Goal: Information Seeking & Learning: Learn about a topic

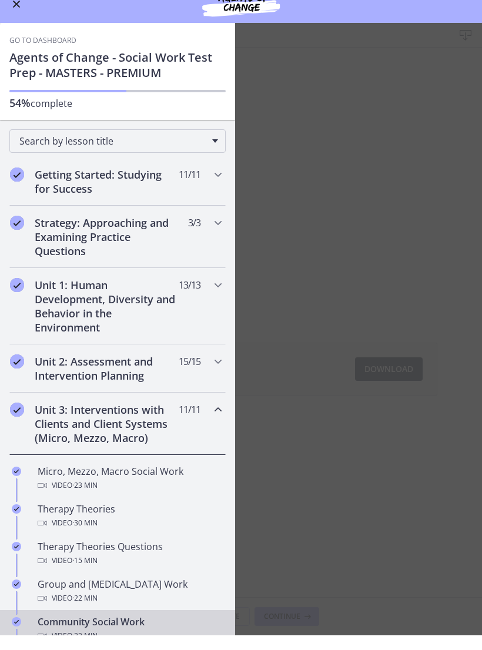
scroll to position [370, 0]
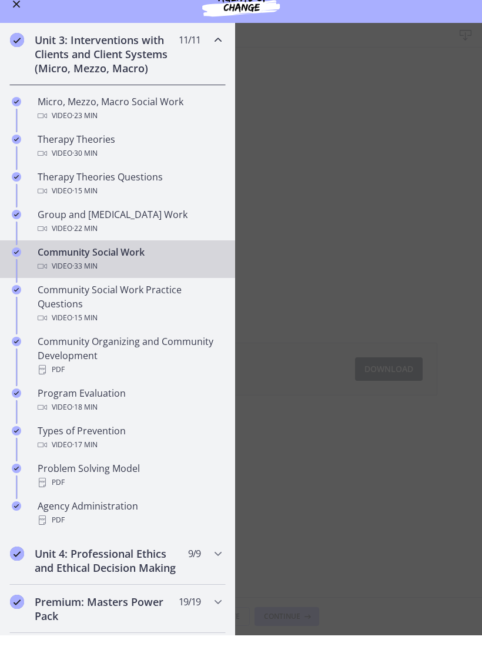
click at [17, 12] on button "Enable menu" at bounding box center [16, 19] width 14 height 14
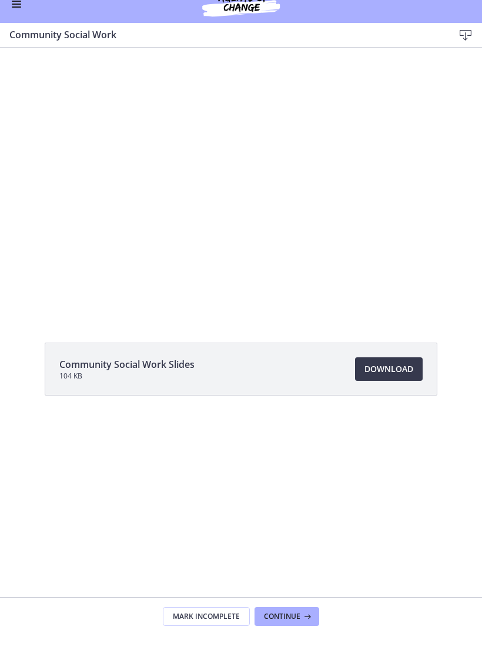
click at [231, 164] on div at bounding box center [241, 182] width 477 height 268
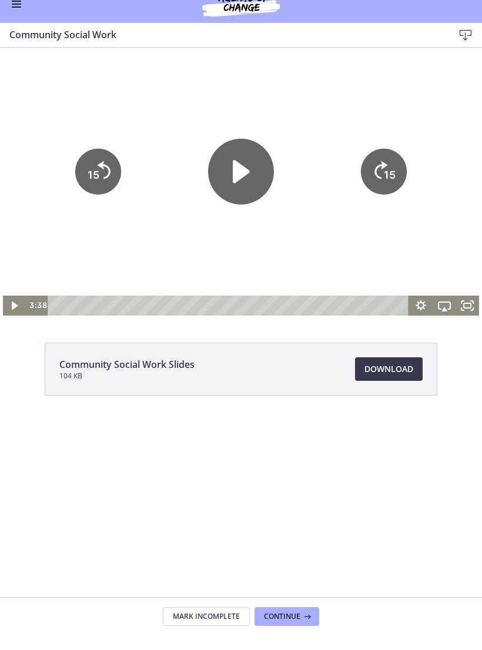
click at [249, 169] on icon "Play Video" at bounding box center [241, 172] width 66 height 66
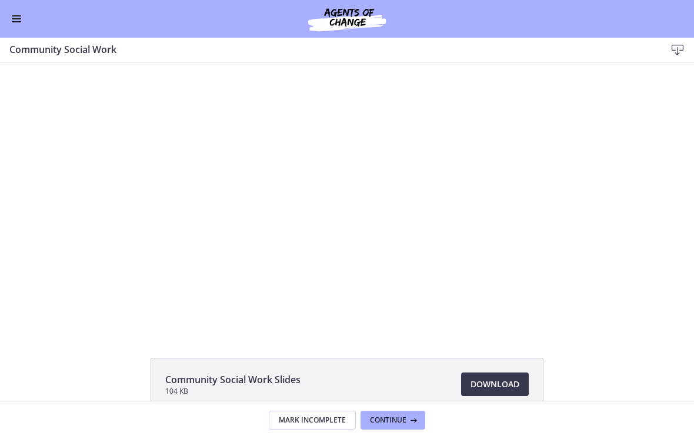
click at [355, 248] on div at bounding box center [347, 196] width 477 height 268
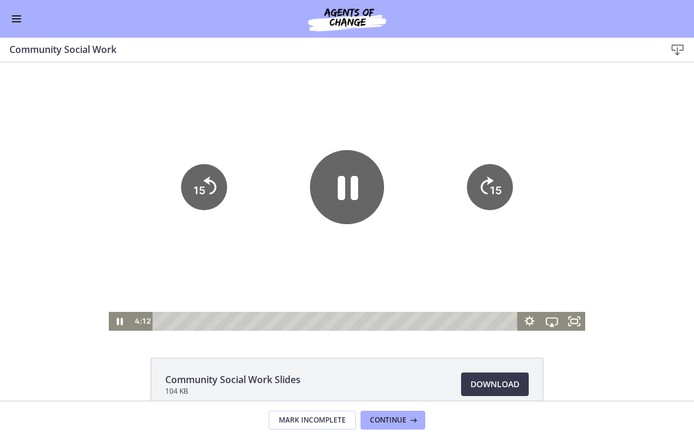
click at [355, 189] on icon "Pause" at bounding box center [348, 188] width 21 height 24
click at [355, 196] on icon "Play Video" at bounding box center [347, 187] width 66 height 66
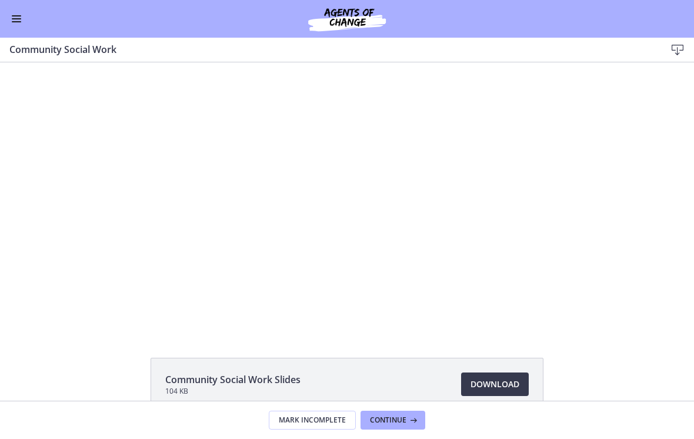
click at [352, 128] on div at bounding box center [347, 196] width 477 height 268
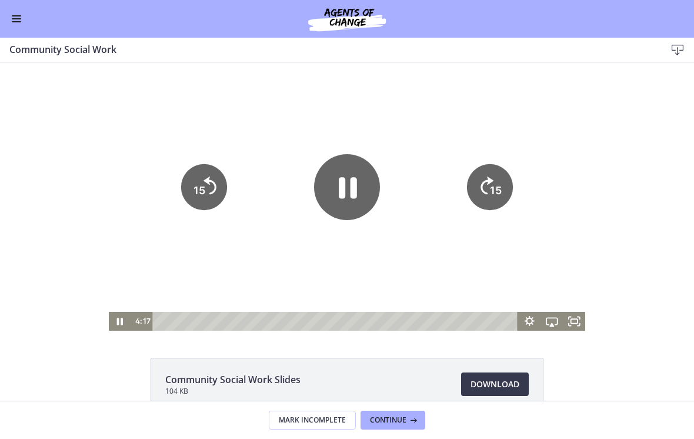
click at [357, 193] on icon "Pause" at bounding box center [348, 187] width 18 height 21
click at [344, 179] on icon "Play Video" at bounding box center [347, 186] width 17 height 23
click at [400, 69] on div at bounding box center [347, 196] width 477 height 268
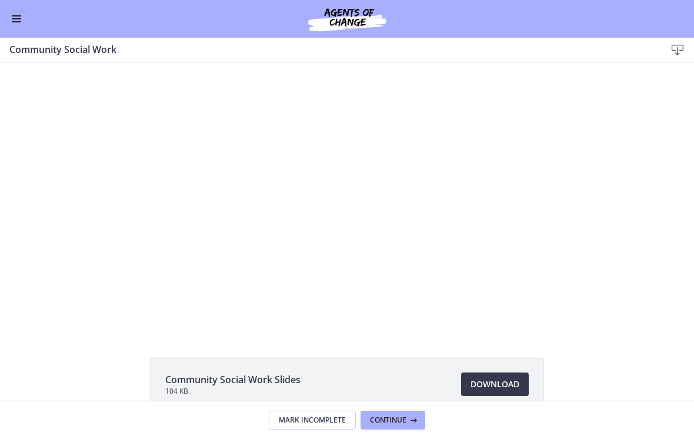
click at [317, 293] on div at bounding box center [347, 196] width 477 height 268
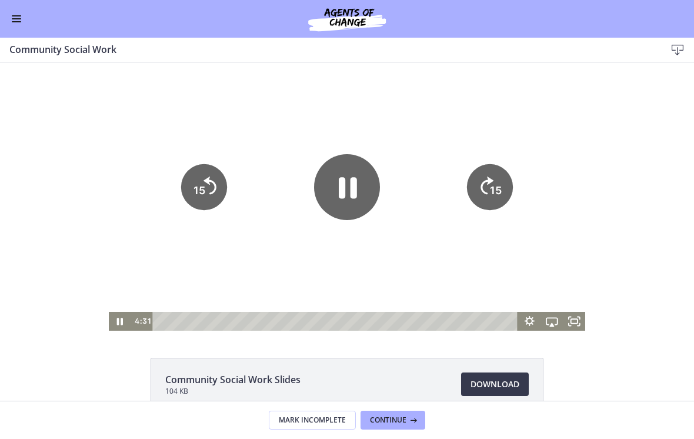
click at [352, 203] on icon "Pause" at bounding box center [347, 187] width 66 height 66
click at [482, 109] on div "Tap for sound @keyframes VOLUME_SMALL_WAVE_FLASH { 0% { opacity: 0; } 33% { opa…" at bounding box center [347, 196] width 694 height 268
click at [347, 195] on icon "Play Video" at bounding box center [347, 187] width 66 height 66
click at [304, 254] on div at bounding box center [347, 196] width 477 height 268
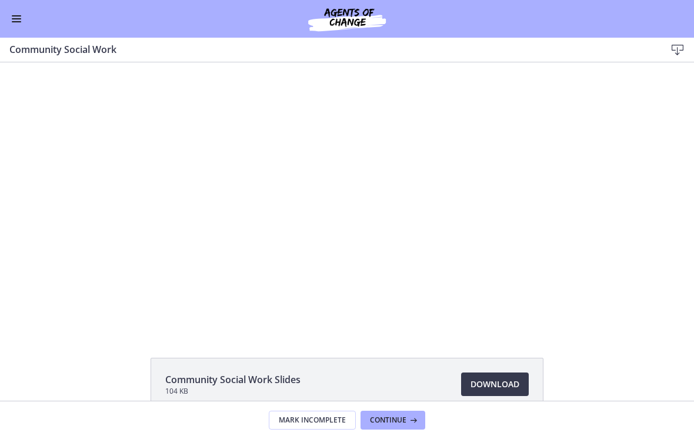
click at [289, 261] on div at bounding box center [347, 196] width 477 height 268
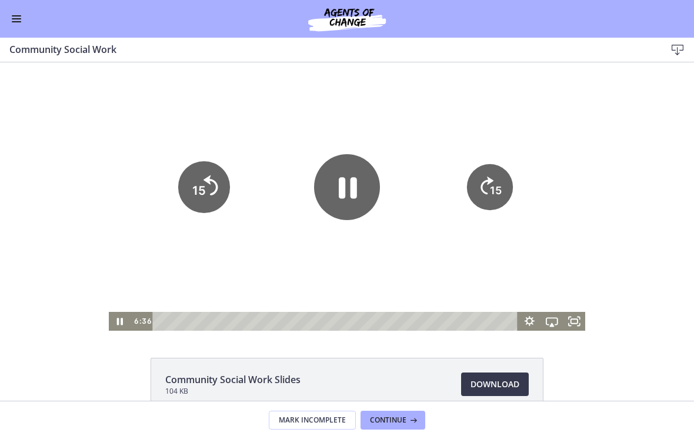
click at [207, 188] on icon "15" at bounding box center [204, 187] width 52 height 52
click at [482, 89] on div at bounding box center [347, 196] width 477 height 268
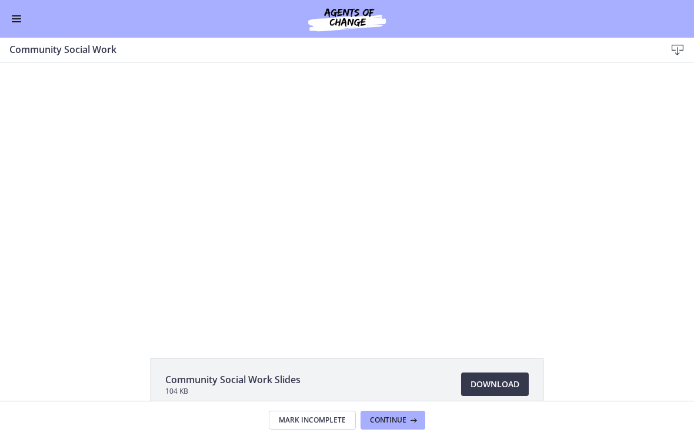
click at [360, 271] on div at bounding box center [347, 196] width 477 height 268
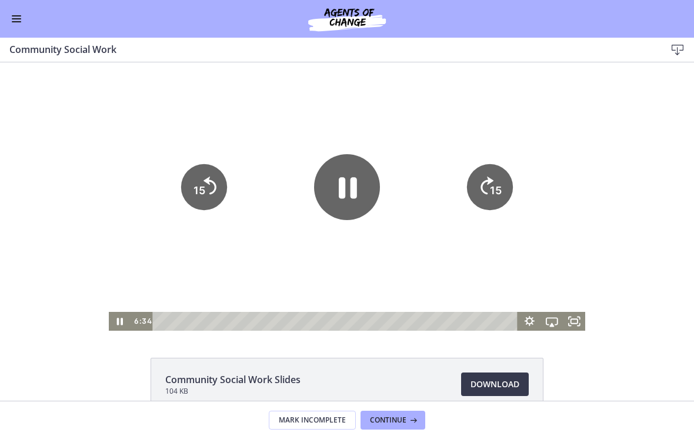
click at [353, 198] on icon "Pause" at bounding box center [348, 187] width 18 height 21
click at [22, 17] on button "Enable menu" at bounding box center [16, 19] width 14 height 14
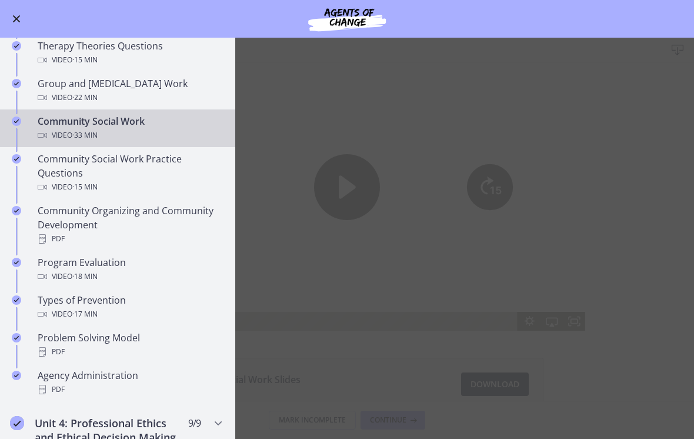
scroll to position [515, 0]
click at [21, 13] on button "Enable menu" at bounding box center [16, 19] width 14 height 14
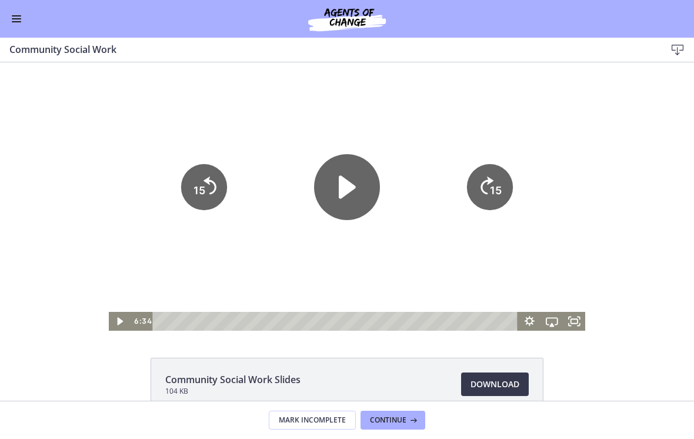
click at [209, 196] on icon "15" at bounding box center [204, 187] width 46 height 46
click at [205, 192] on icon "15" at bounding box center [204, 187] width 46 height 46
click at [352, 189] on icon "Play Video" at bounding box center [347, 186] width 17 height 23
click at [212, 190] on icon "15" at bounding box center [204, 187] width 46 height 46
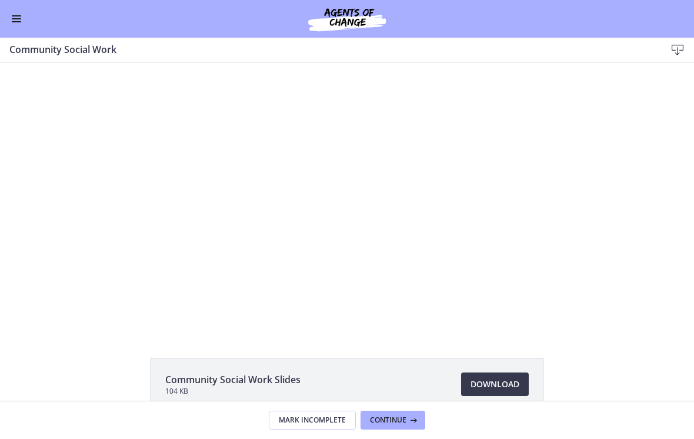
click at [185, 268] on div at bounding box center [347, 196] width 477 height 268
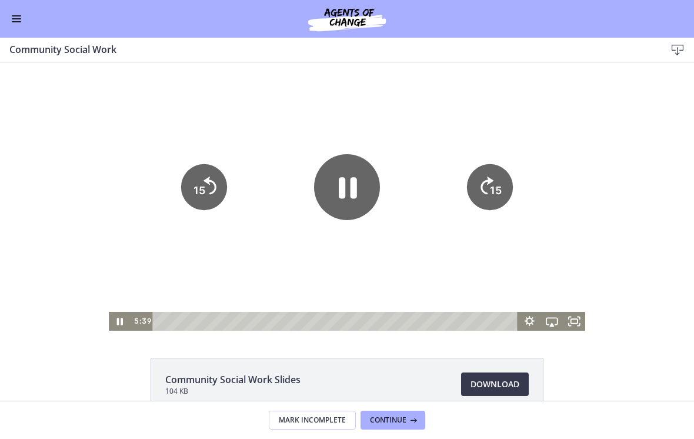
click at [207, 201] on icon "15" at bounding box center [204, 187] width 46 height 46
click at [215, 189] on icon "15" at bounding box center [204, 187] width 46 height 46
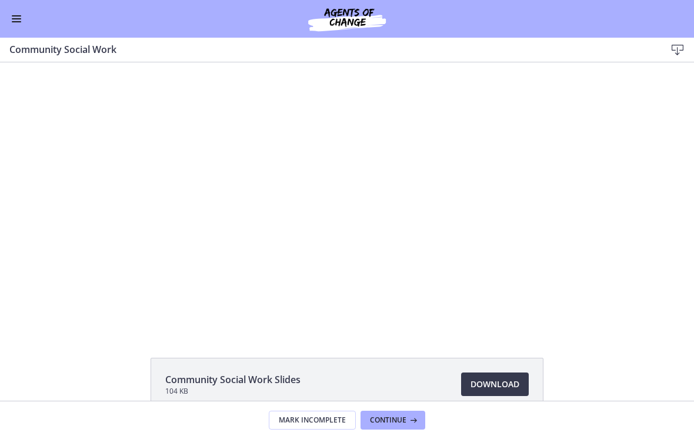
click at [295, 250] on div at bounding box center [347, 196] width 477 height 268
click at [286, 239] on div at bounding box center [347, 196] width 477 height 268
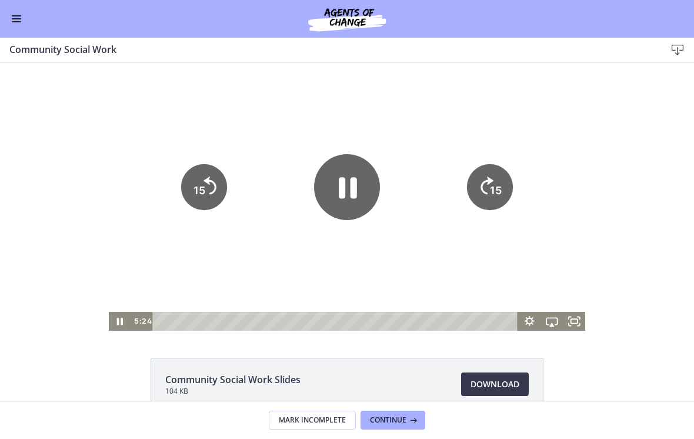
click at [212, 189] on icon "15" at bounding box center [204, 187] width 46 height 46
click at [351, 184] on icon "Pause" at bounding box center [348, 187] width 18 height 21
click at [356, 199] on icon "Play Video" at bounding box center [347, 187] width 66 height 66
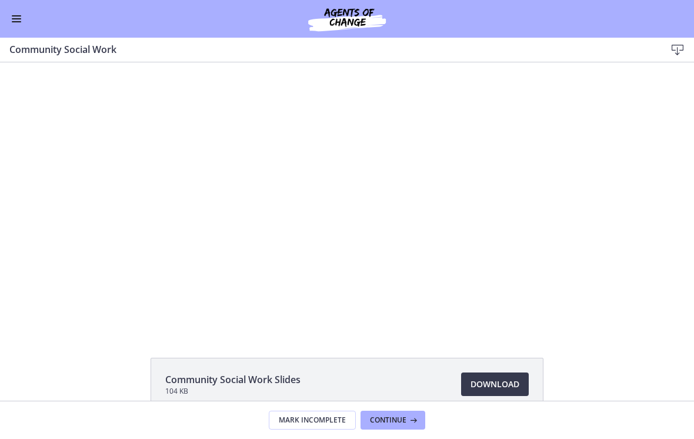
click at [255, 261] on div at bounding box center [347, 196] width 477 height 268
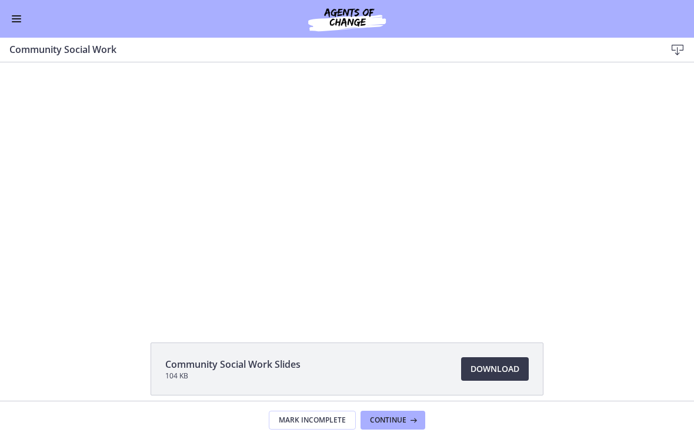
scroll to position [16, 0]
click at [241, 286] on div at bounding box center [347, 180] width 477 height 268
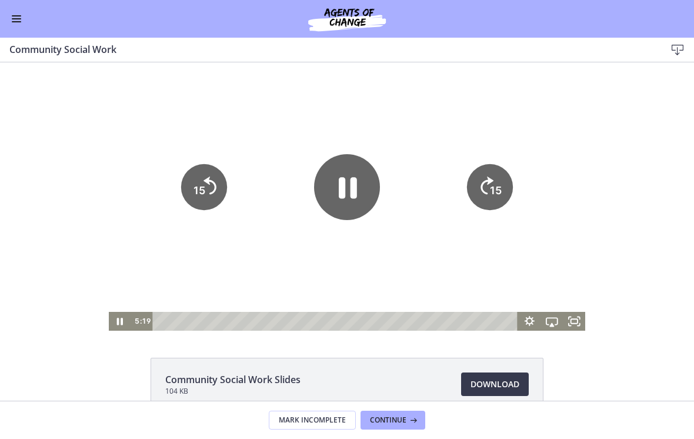
scroll to position [0, 0]
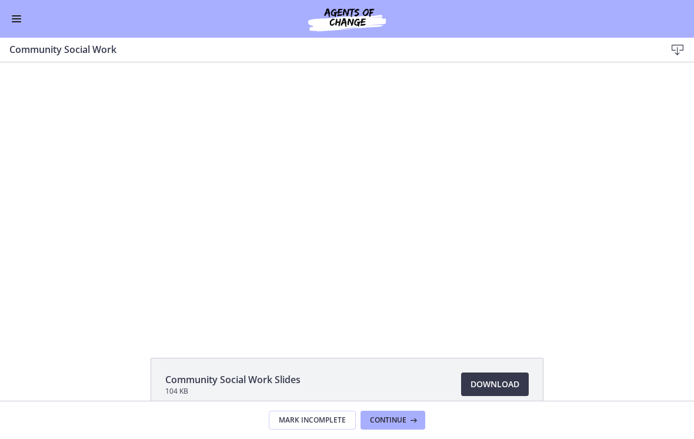
click at [277, 232] on div at bounding box center [347, 196] width 477 height 268
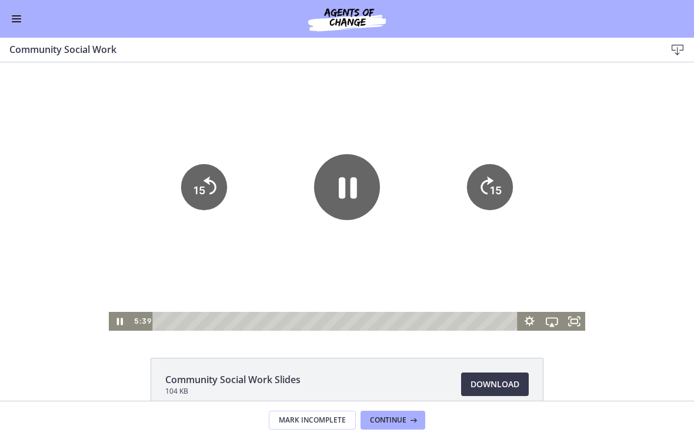
click at [336, 189] on icon "Pause" at bounding box center [347, 187] width 66 height 66
click at [215, 185] on icon "Skip back 15 seconds" at bounding box center [209, 185] width 13 height 18
click at [348, 195] on icon "Play Video" at bounding box center [347, 187] width 66 height 66
click at [209, 184] on icon "15" at bounding box center [204, 187] width 46 height 46
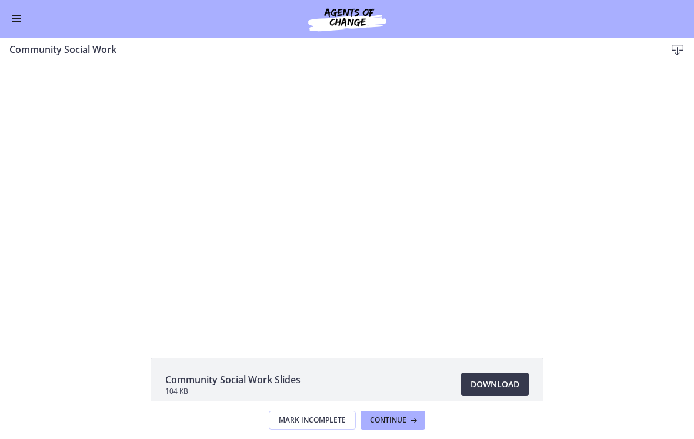
click at [338, 263] on div at bounding box center [347, 196] width 477 height 268
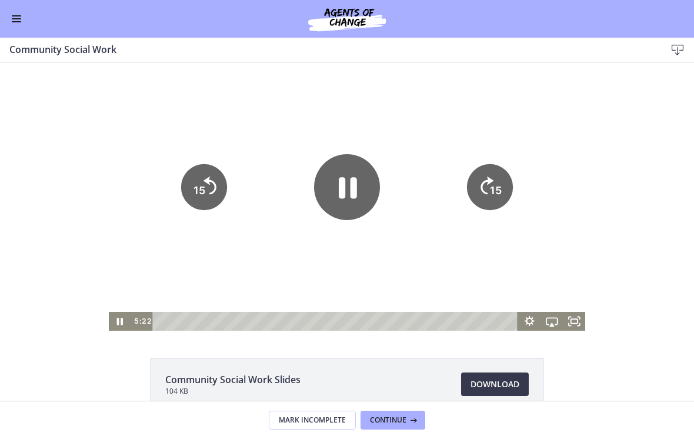
click at [282, 277] on div at bounding box center [347, 196] width 477 height 268
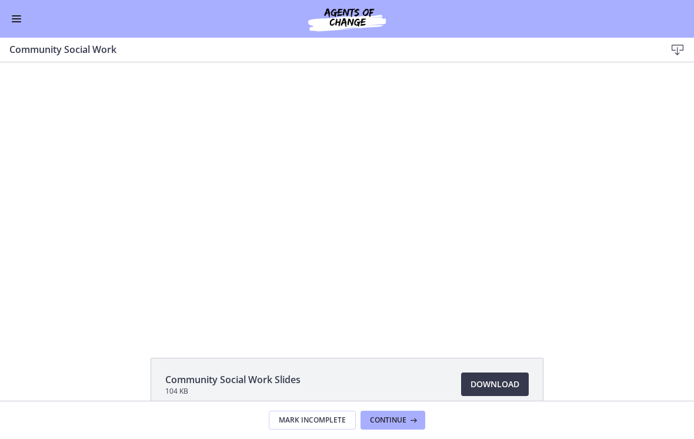
click at [301, 246] on div at bounding box center [347, 196] width 477 height 268
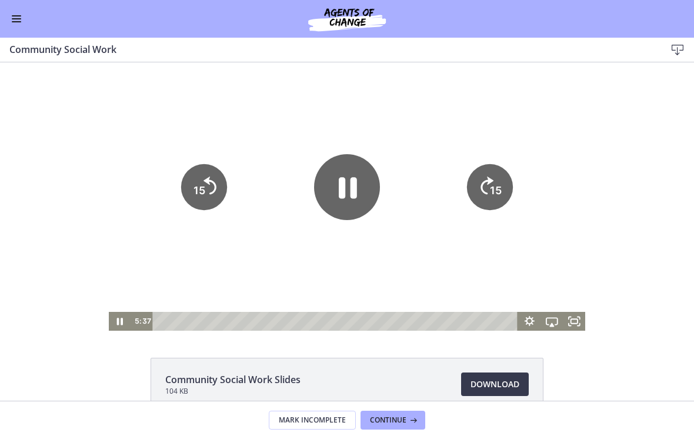
click at [357, 189] on icon "Pause" at bounding box center [348, 187] width 18 height 21
click at [351, 185] on icon "Play Video" at bounding box center [347, 186] width 17 height 23
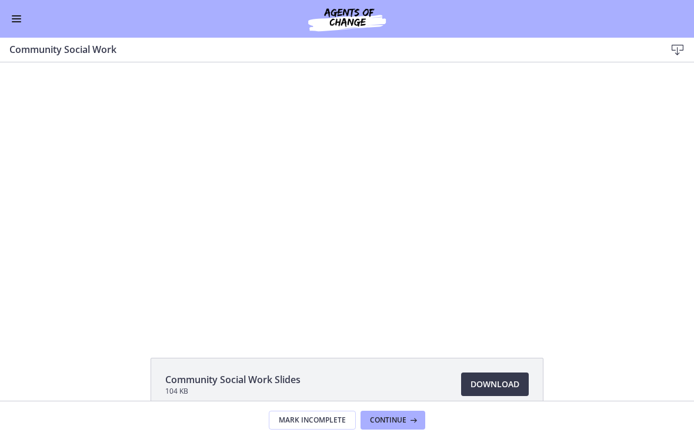
click at [183, 254] on div at bounding box center [347, 196] width 477 height 268
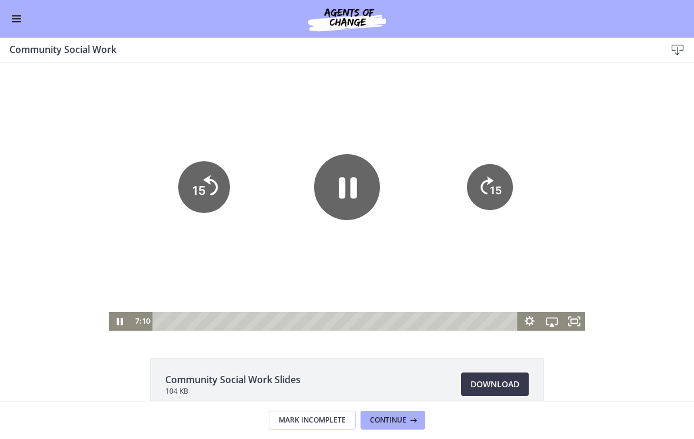
click at [205, 200] on icon "15" at bounding box center [204, 187] width 52 height 52
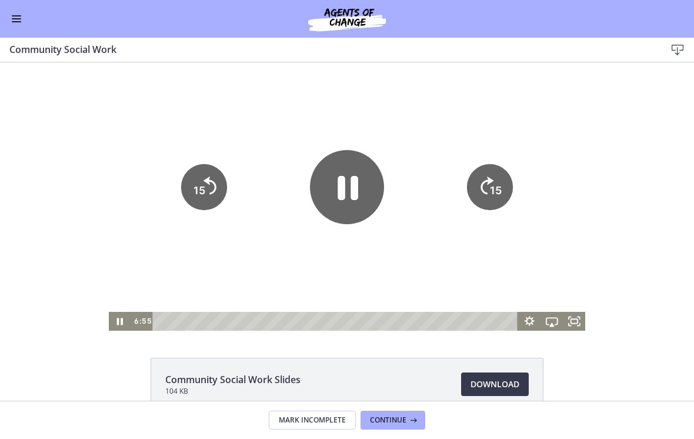
click at [358, 185] on icon "Pause" at bounding box center [347, 187] width 74 height 74
click at [205, 186] on tspan "15" at bounding box center [199, 190] width 12 height 12
click at [350, 187] on icon "Play Video" at bounding box center [347, 186] width 17 height 23
click at [453, 94] on div at bounding box center [347, 196] width 477 height 268
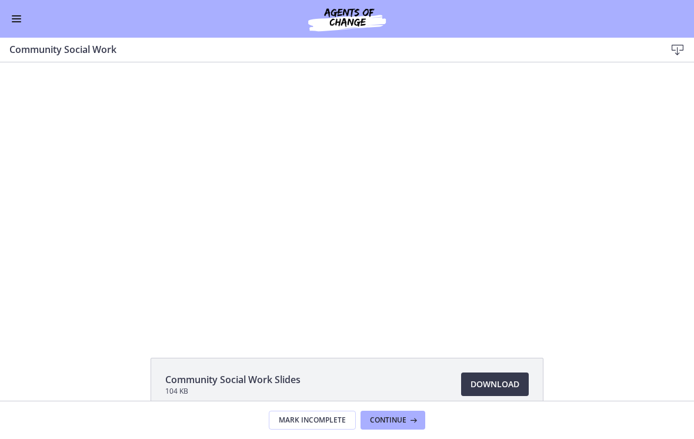
click at [311, 273] on div at bounding box center [347, 196] width 477 height 268
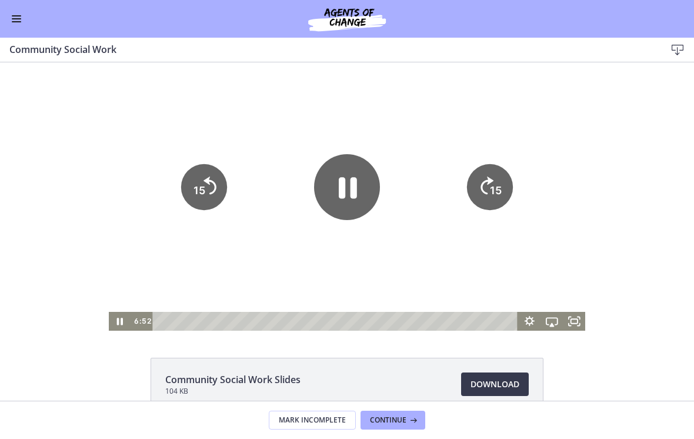
click at [351, 195] on icon "Pause" at bounding box center [348, 187] width 18 height 21
click at [354, 189] on icon "Play Video" at bounding box center [347, 186] width 17 height 23
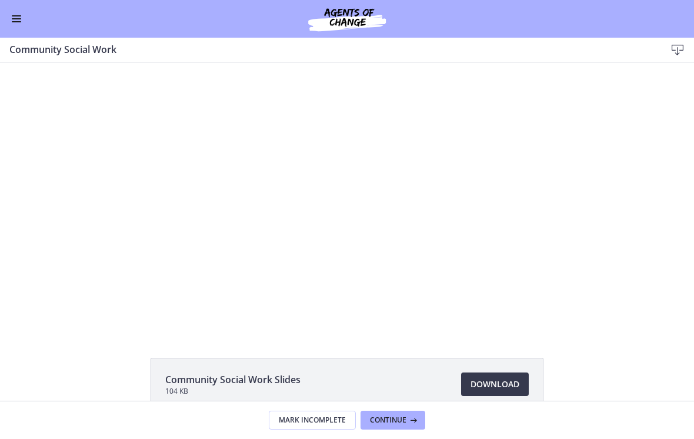
click at [427, 117] on div at bounding box center [347, 196] width 477 height 268
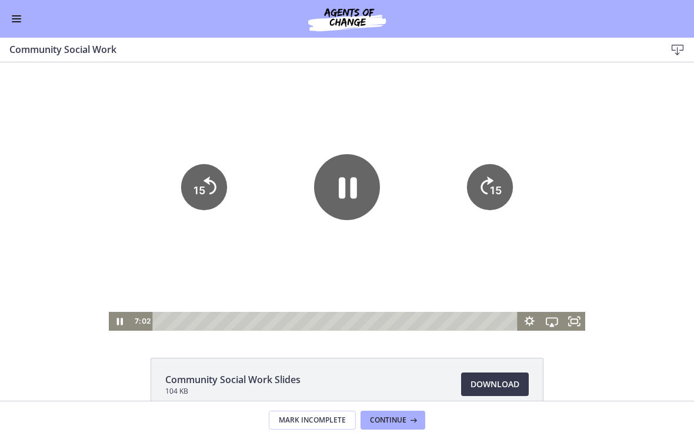
click at [358, 182] on icon "Pause" at bounding box center [347, 187] width 66 height 66
click at [357, 182] on icon "Play Video" at bounding box center [347, 187] width 66 height 66
click at [438, 116] on div at bounding box center [347, 196] width 477 height 268
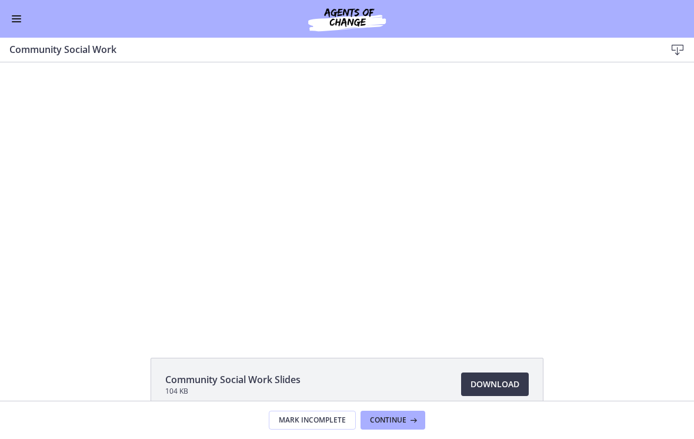
click at [359, 242] on div at bounding box center [347, 196] width 477 height 268
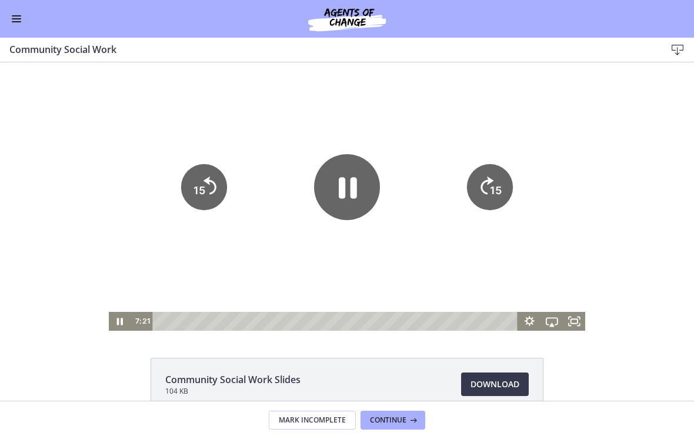
click at [355, 199] on icon "Pause" at bounding box center [347, 187] width 66 height 66
click at [352, 205] on icon "Play Video" at bounding box center [347, 187] width 66 height 66
click at [206, 205] on icon "15" at bounding box center [204, 187] width 46 height 46
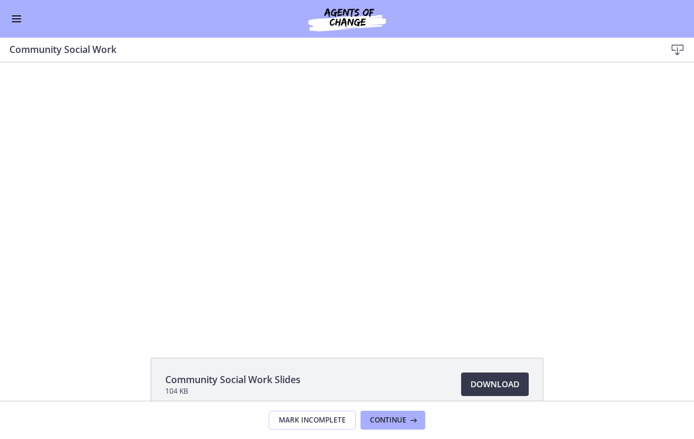
click at [223, 182] on div at bounding box center [347, 196] width 477 height 268
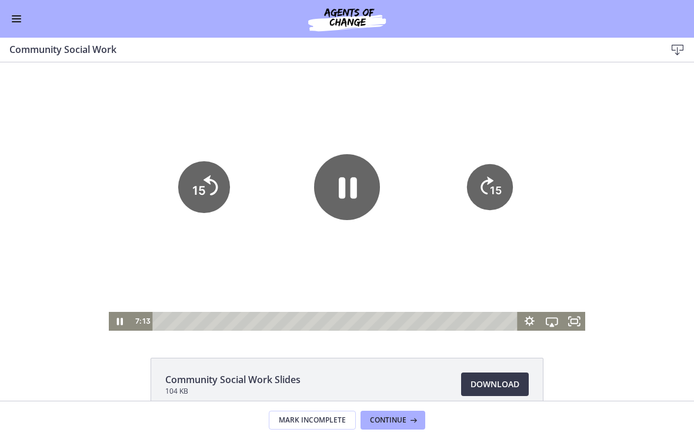
click at [206, 204] on icon "15" at bounding box center [204, 187] width 52 height 52
click at [205, 208] on icon "15" at bounding box center [204, 187] width 52 height 52
click at [366, 188] on icon "Pause" at bounding box center [347, 187] width 66 height 66
click at [206, 188] on icon "15" at bounding box center [204, 187] width 46 height 46
click at [346, 196] on icon "Play Video" at bounding box center [347, 187] width 66 height 66
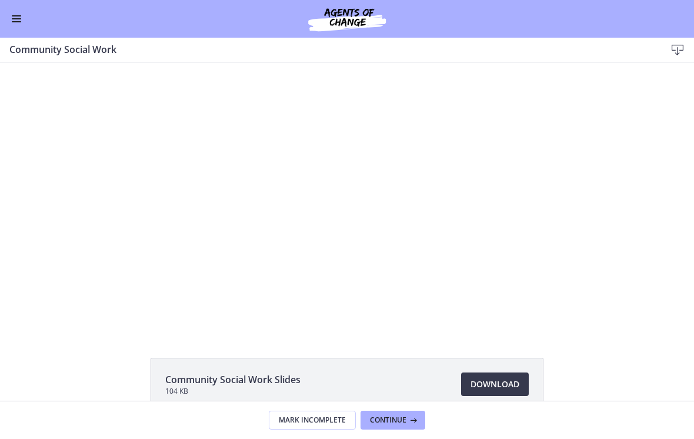
click at [326, 248] on div at bounding box center [347, 196] width 477 height 268
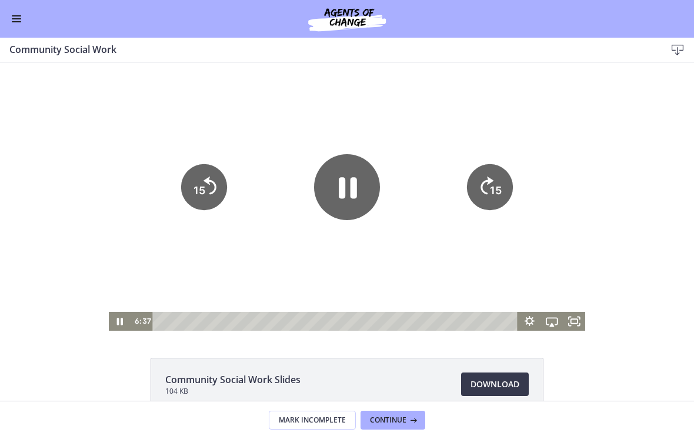
click at [349, 181] on icon "Pause" at bounding box center [347, 187] width 66 height 66
click at [351, 202] on icon "Play Video" at bounding box center [347, 187] width 66 height 66
click at [286, 273] on div at bounding box center [347, 196] width 477 height 268
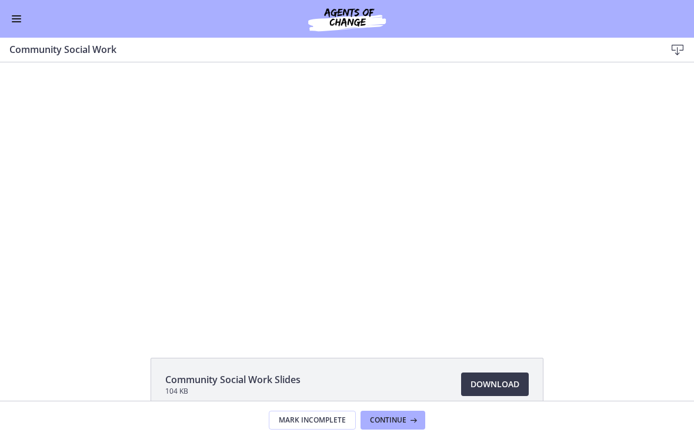
click at [341, 226] on div at bounding box center [347, 196] width 477 height 268
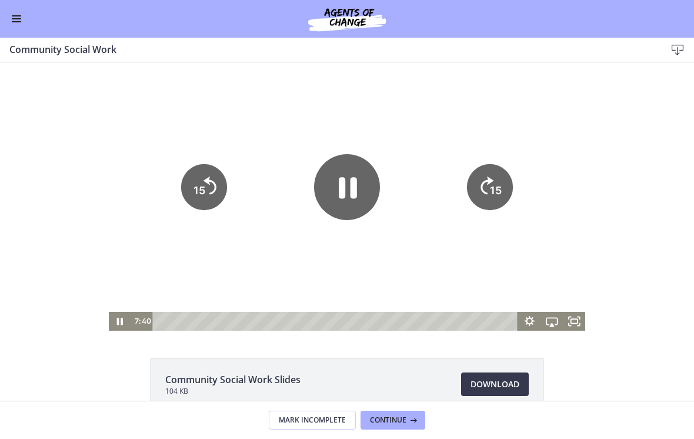
click at [356, 195] on icon "Pause" at bounding box center [348, 187] width 18 height 21
click at [343, 182] on icon "Play Video" at bounding box center [347, 186] width 17 height 23
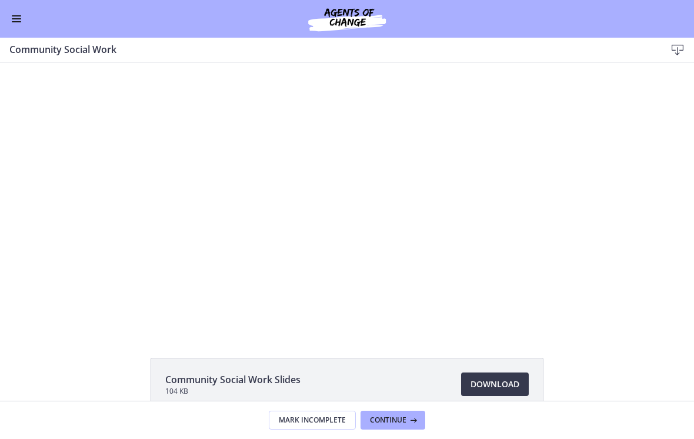
click at [309, 164] on div at bounding box center [347, 196] width 477 height 268
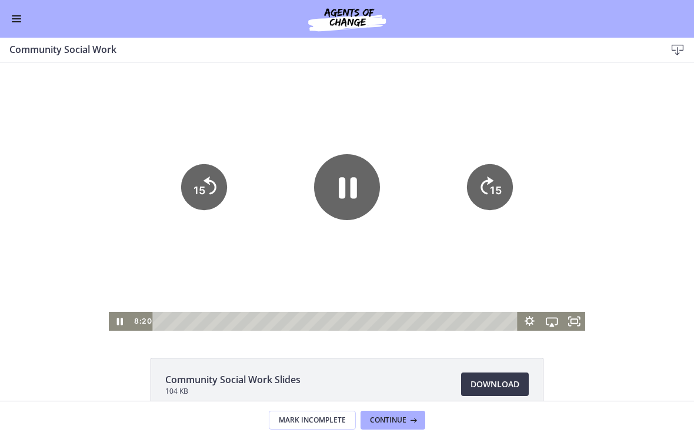
click at [335, 192] on icon "Pause" at bounding box center [347, 187] width 66 height 66
click at [344, 187] on icon "Play Video" at bounding box center [347, 187] width 19 height 26
click at [482, 123] on div at bounding box center [347, 196] width 477 height 268
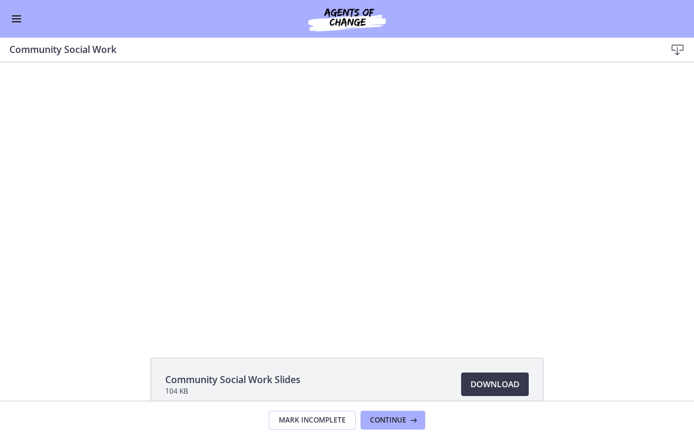
click at [384, 210] on div at bounding box center [347, 196] width 477 height 268
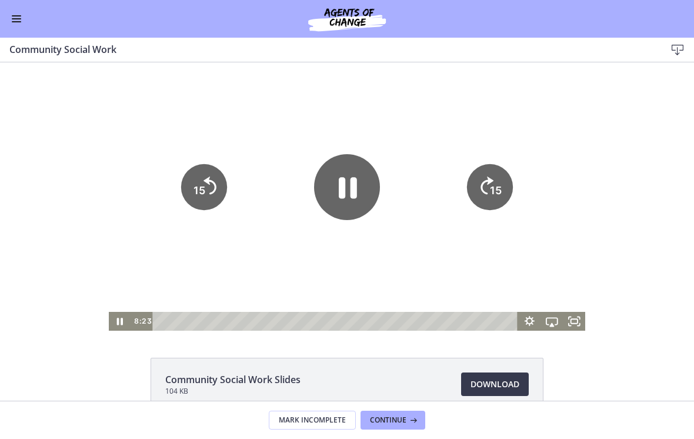
click at [360, 186] on icon "Pause" at bounding box center [347, 187] width 66 height 66
click at [357, 194] on icon "Play Video" at bounding box center [347, 187] width 66 height 66
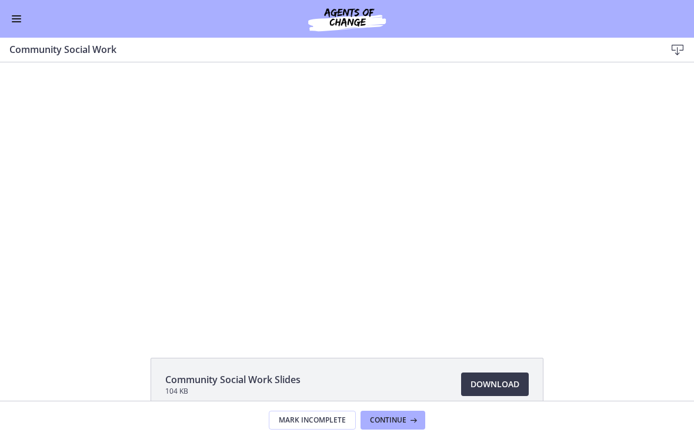
click at [330, 189] on div at bounding box center [347, 196] width 477 height 268
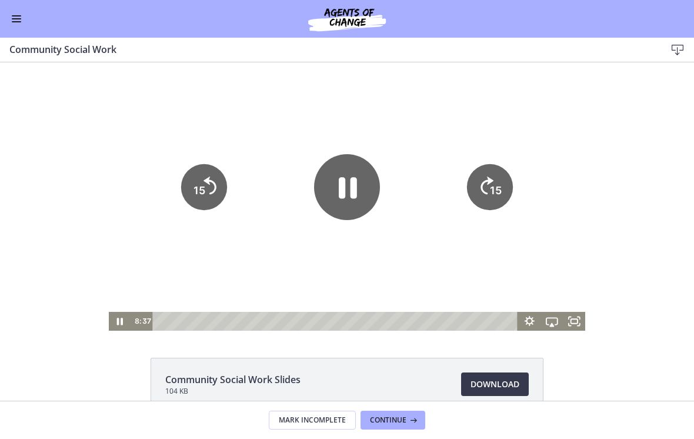
click at [352, 188] on icon "Pause" at bounding box center [348, 187] width 18 height 21
click at [206, 187] on icon "15" at bounding box center [204, 187] width 52 height 52
click at [333, 191] on icon "Play Video" at bounding box center [347, 187] width 66 height 66
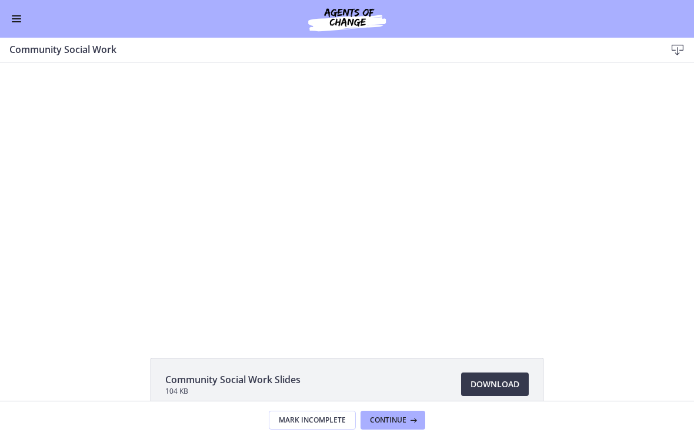
click at [396, 142] on div at bounding box center [347, 196] width 477 height 268
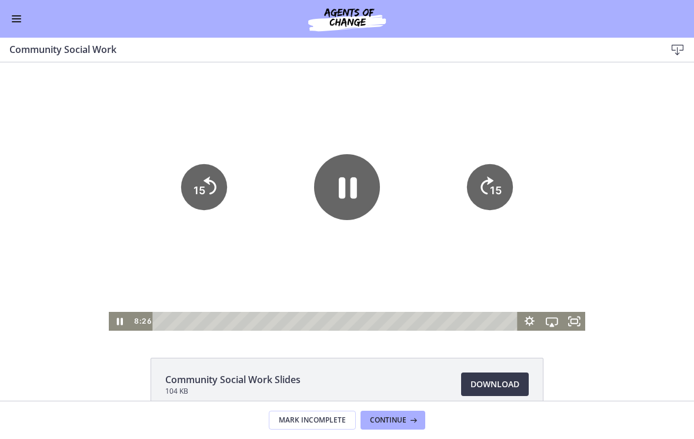
click at [359, 183] on icon "Pause" at bounding box center [347, 187] width 66 height 66
click at [352, 191] on icon "Play Video" at bounding box center [347, 187] width 66 height 66
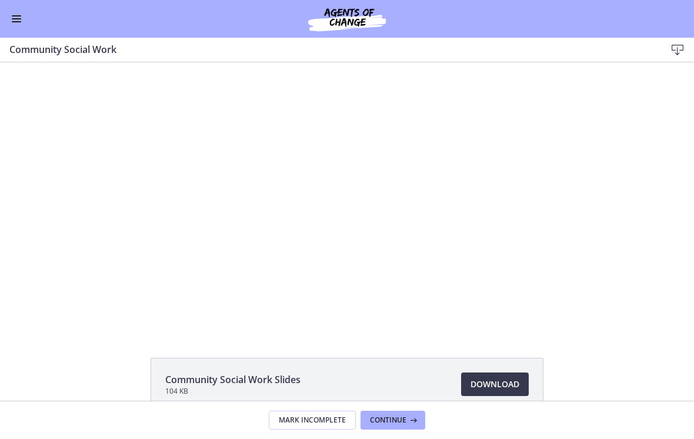
click at [301, 265] on div at bounding box center [347, 196] width 477 height 268
click at [352, 181] on icon "Pause" at bounding box center [348, 188] width 21 height 24
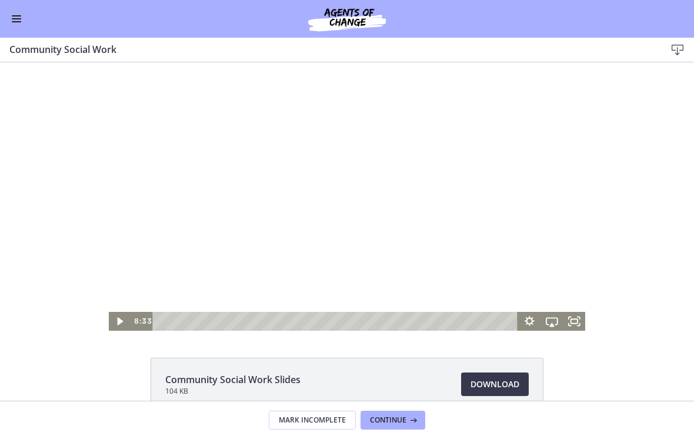
click at [418, 111] on div at bounding box center [347, 196] width 477 height 268
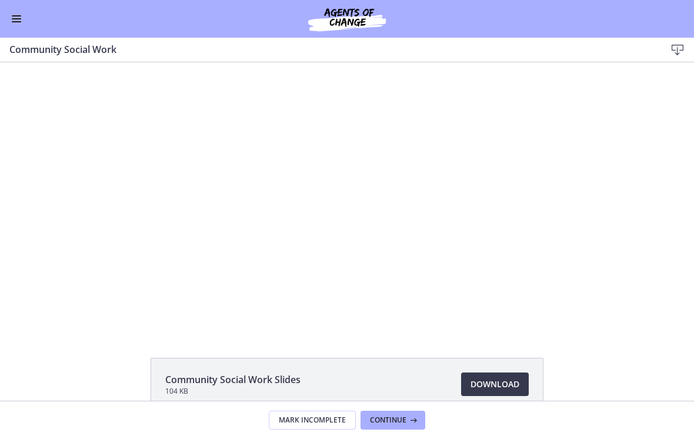
click at [370, 185] on div at bounding box center [347, 196] width 477 height 268
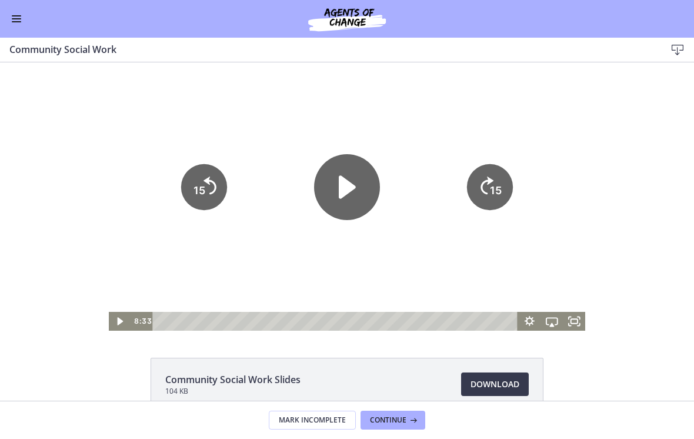
click at [343, 193] on icon "Play Video" at bounding box center [347, 186] width 17 height 23
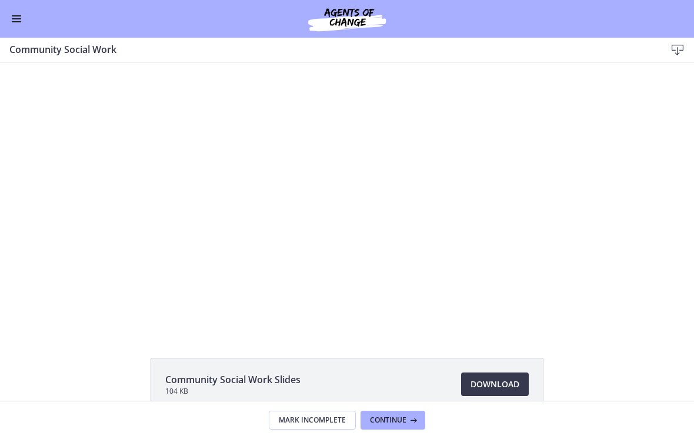
click at [373, 263] on div at bounding box center [347, 196] width 477 height 268
click at [360, 238] on div at bounding box center [347, 196] width 477 height 268
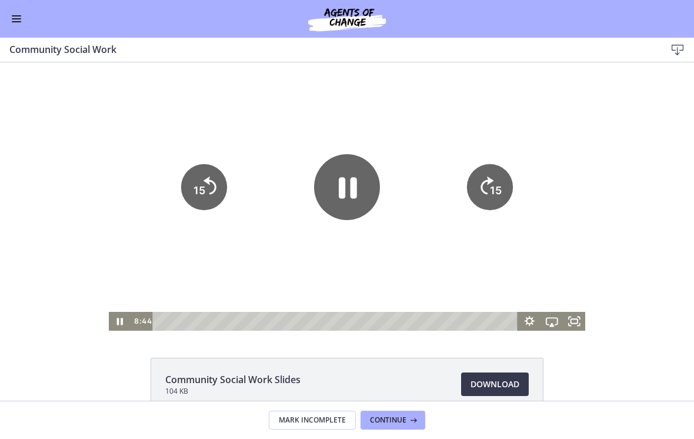
click at [360, 185] on icon "Pause" at bounding box center [347, 187] width 66 height 66
click at [33, 145] on div "Tap for sound @keyframes VOLUME_SMALL_WAVE_FLASH { 0% { opacity: 0; } 33% { opa…" at bounding box center [347, 196] width 694 height 268
click at [353, 182] on icon "Play Video" at bounding box center [347, 187] width 74 height 74
click at [482, 135] on div "Tap for sound @keyframes VOLUME_SMALL_WAVE_FLASH { 0% { opacity: 0; } 33% { opa…" at bounding box center [347, 196] width 694 height 268
click at [330, 193] on icon "Pause" at bounding box center [347, 187] width 66 height 66
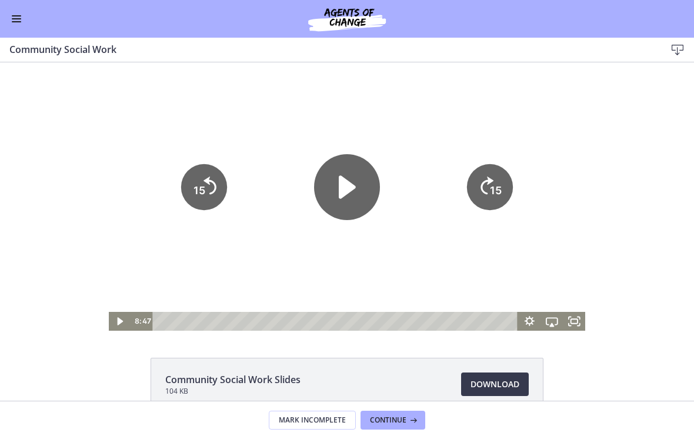
click at [352, 192] on icon "Play Video" at bounding box center [347, 187] width 66 height 66
click at [354, 189] on icon "Pause" at bounding box center [348, 187] width 18 height 21
click at [351, 213] on icon "Play Video" at bounding box center [347, 187] width 66 height 66
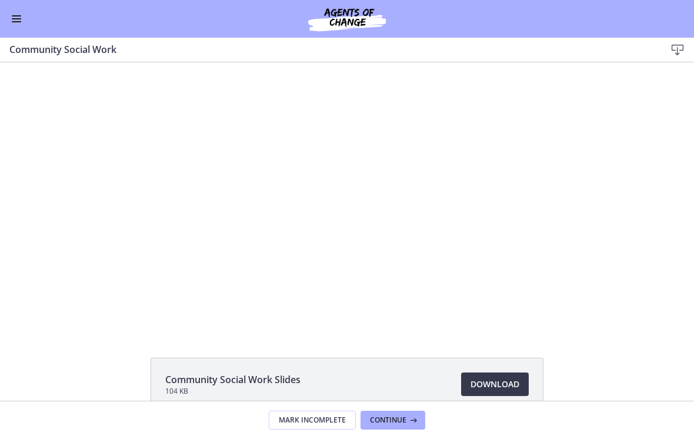
click at [385, 110] on div at bounding box center [347, 196] width 477 height 268
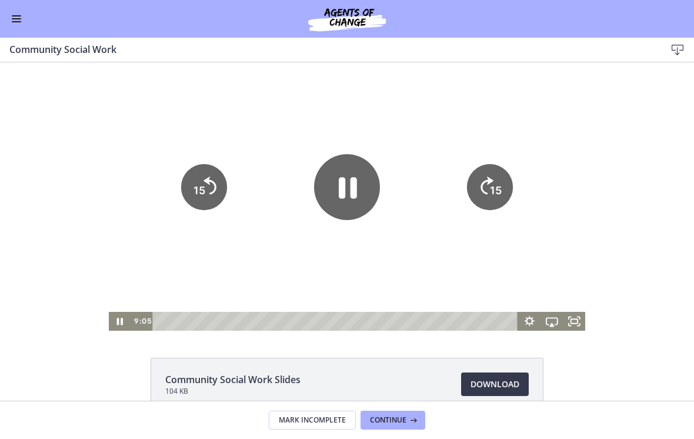
click at [202, 193] on tspan "15" at bounding box center [199, 190] width 12 height 12
click at [208, 183] on icon "15" at bounding box center [204, 187] width 52 height 52
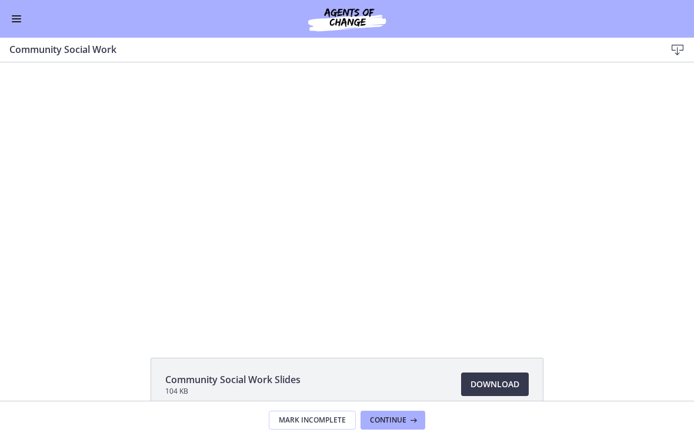
click at [352, 236] on div at bounding box center [347, 196] width 477 height 268
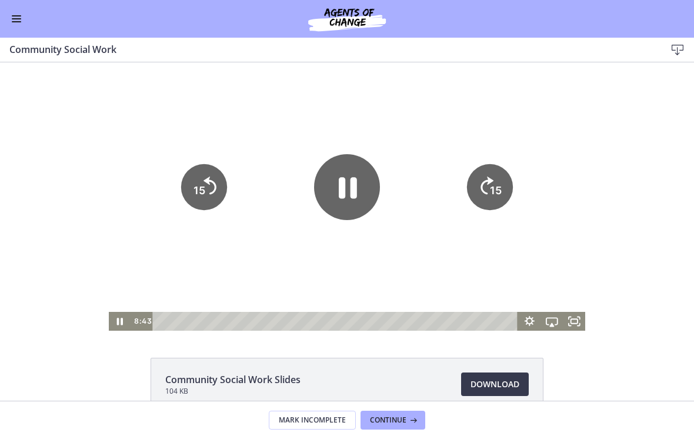
click at [359, 188] on icon "Pause" at bounding box center [347, 187] width 66 height 66
click at [353, 188] on icon "Play Video" at bounding box center [347, 186] width 17 height 23
click at [233, 242] on div at bounding box center [347, 196] width 477 height 268
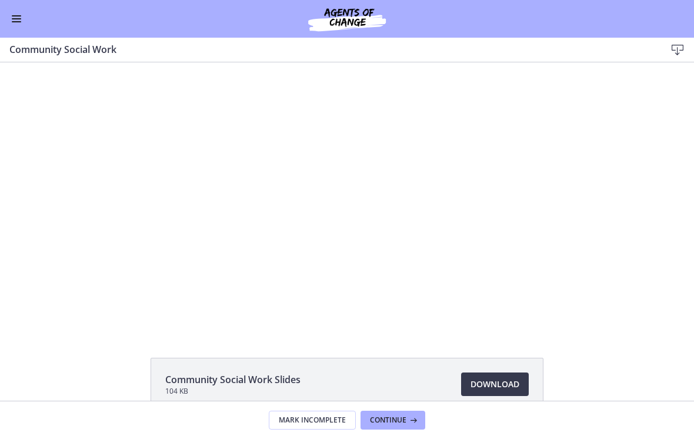
click at [363, 251] on div at bounding box center [347, 196] width 477 height 268
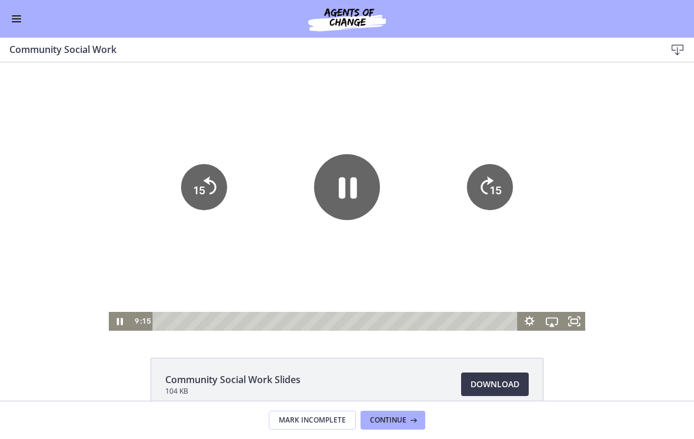
click at [356, 189] on icon "Pause" at bounding box center [348, 187] width 18 height 21
click at [482, 196] on tspan "15" at bounding box center [496, 190] width 12 height 12
click at [482, 185] on tspan "15" at bounding box center [497, 190] width 14 height 15
click at [482, 186] on tspan "15" at bounding box center [496, 190] width 12 height 12
click at [482, 185] on tspan "15" at bounding box center [496, 190] width 12 height 12
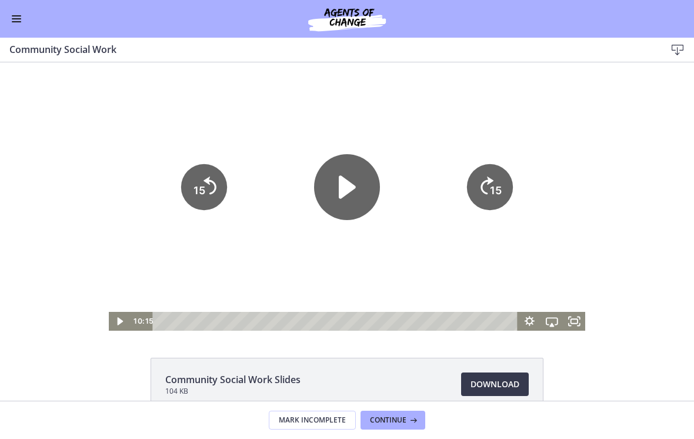
click at [482, 186] on text "15" at bounding box center [496, 190] width 12 height 12
click at [482, 189] on tspan "15" at bounding box center [496, 190] width 12 height 12
click at [419, 248] on div at bounding box center [347, 196] width 477 height 268
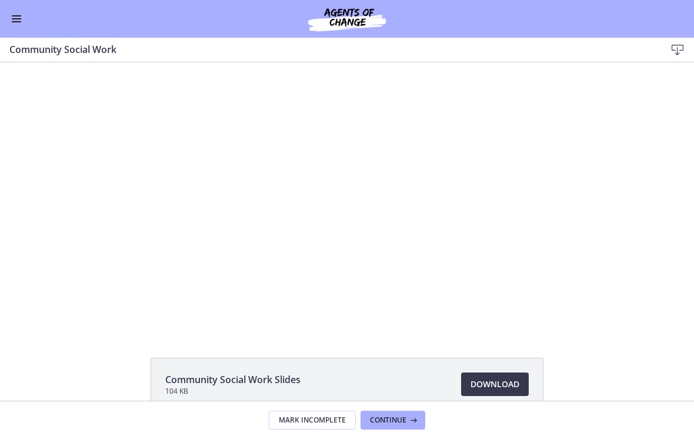
click at [356, 138] on div at bounding box center [347, 196] width 477 height 268
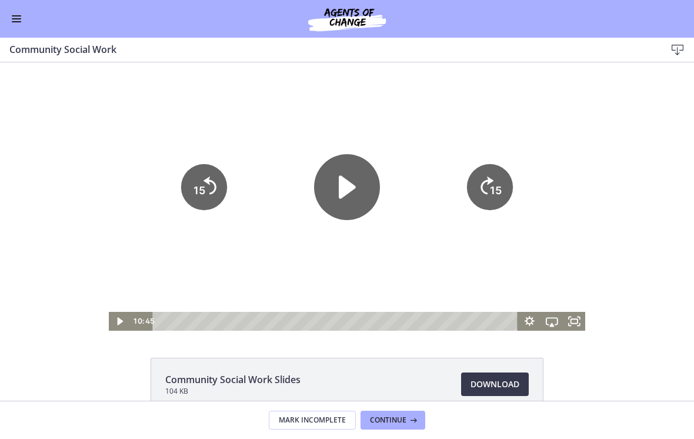
click at [348, 179] on icon "Play Video" at bounding box center [347, 187] width 66 height 66
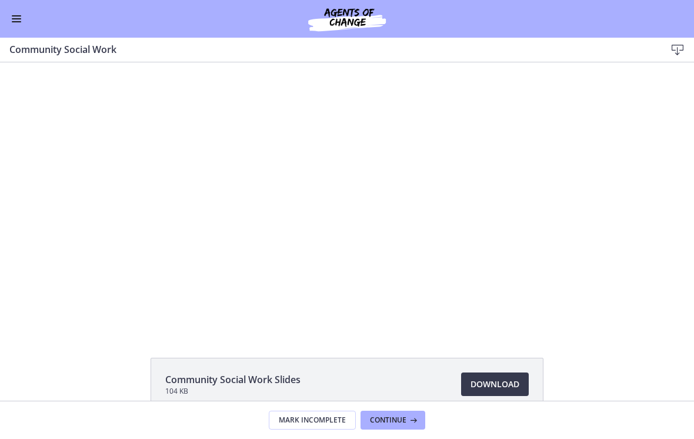
click at [338, 263] on div at bounding box center [347, 196] width 477 height 268
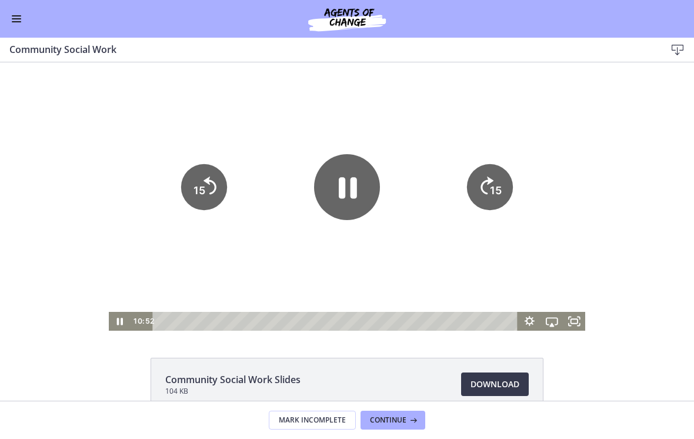
click at [482, 190] on icon "15" at bounding box center [490, 187] width 46 height 46
click at [482, 184] on icon "15" at bounding box center [490, 187] width 46 height 46
click at [482, 188] on icon "15" at bounding box center [490, 187] width 52 height 52
click at [482, 187] on text "15" at bounding box center [497, 190] width 14 height 15
click at [482, 195] on icon "15" at bounding box center [490, 187] width 46 height 46
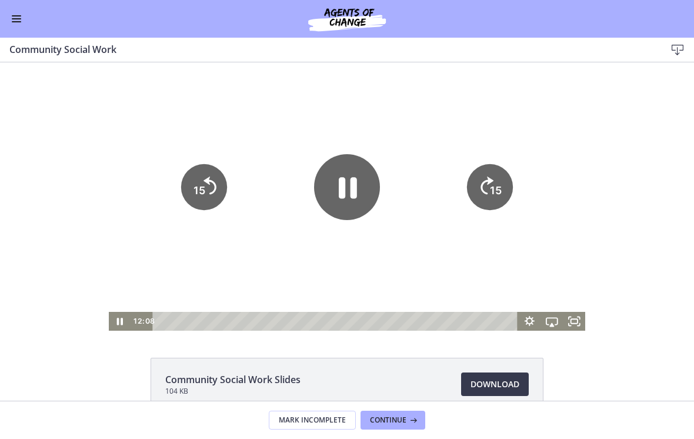
click at [475, 203] on icon "15" at bounding box center [490, 187] width 46 height 46
click at [482, 195] on tspan "15" at bounding box center [496, 190] width 12 height 12
click at [482, 198] on text "15" at bounding box center [497, 190] width 14 height 15
click at [482, 195] on icon "15" at bounding box center [490, 187] width 52 height 52
click at [478, 203] on icon "15" at bounding box center [490, 187] width 52 height 52
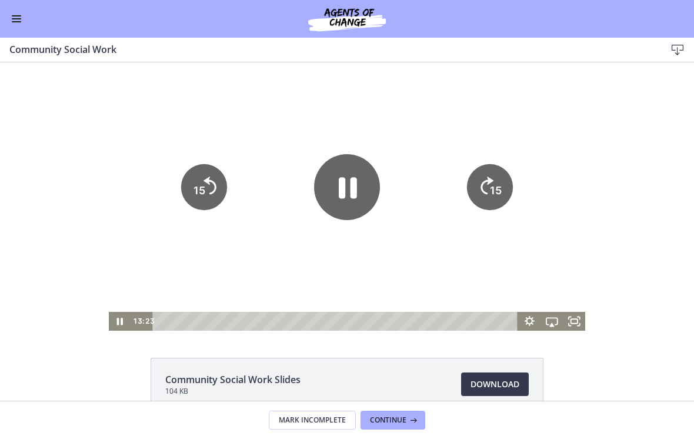
click at [482, 202] on icon "15" at bounding box center [490, 187] width 46 height 46
click at [482, 195] on tspan "15" at bounding box center [497, 190] width 14 height 15
click at [482, 195] on tspan "15" at bounding box center [496, 190] width 12 height 12
click at [482, 193] on tspan "15" at bounding box center [496, 190] width 12 height 12
click at [482, 196] on icon "15" at bounding box center [490, 187] width 46 height 46
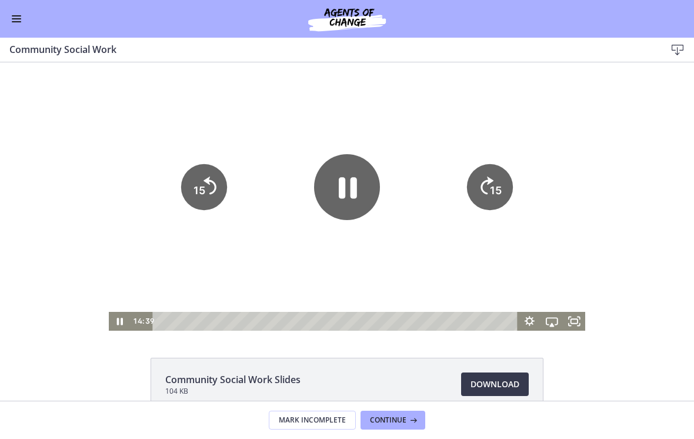
click at [482, 193] on tspan "15" at bounding box center [496, 190] width 12 height 12
click at [351, 199] on icon "Pause" at bounding box center [347, 187] width 74 height 74
click at [440, 158] on div at bounding box center [347, 196] width 477 height 268
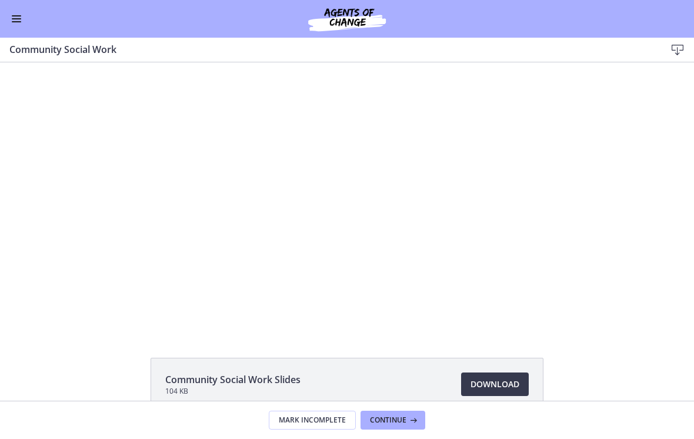
click at [325, 252] on div at bounding box center [347, 196] width 477 height 268
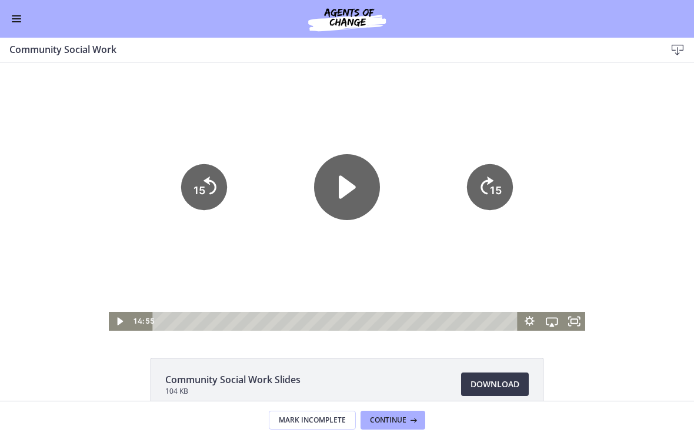
click at [350, 195] on icon "Play Video" at bounding box center [347, 187] width 66 height 66
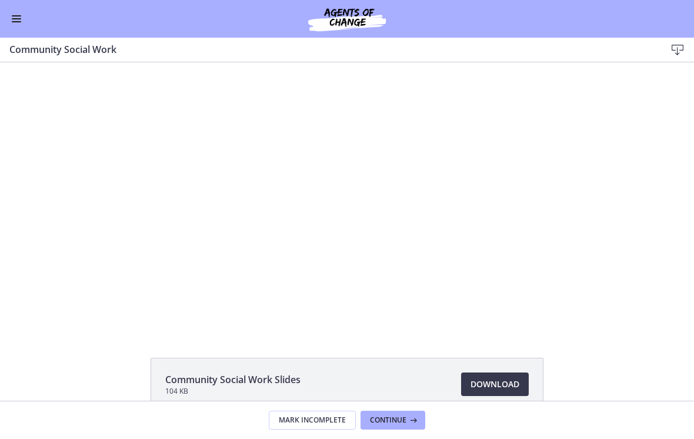
click at [479, 107] on div at bounding box center [347, 196] width 477 height 268
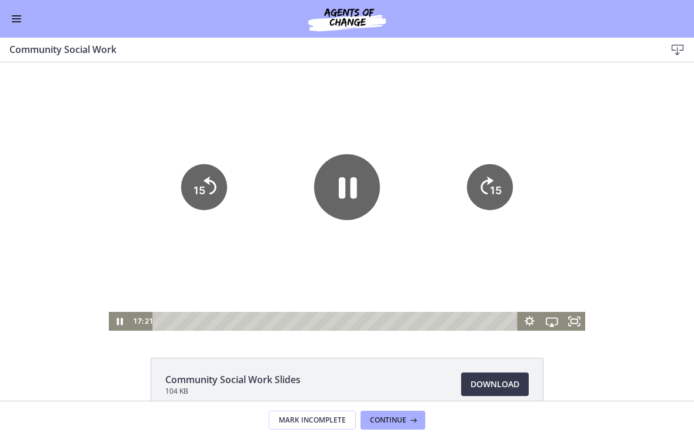
click at [482, 186] on tspan "15" at bounding box center [496, 190] width 12 height 12
click at [482, 189] on tspan "15" at bounding box center [496, 190] width 12 height 12
click at [482, 196] on icon "15" at bounding box center [490, 187] width 52 height 52
click at [482, 192] on tspan "15" at bounding box center [497, 190] width 14 height 15
click at [482, 196] on icon "15" at bounding box center [490, 187] width 46 height 46
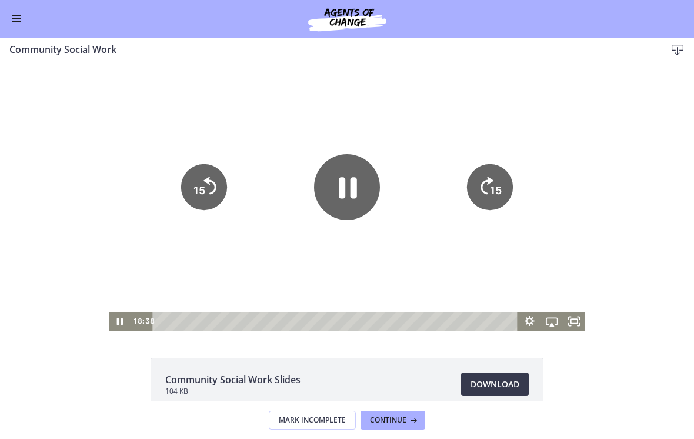
click at [358, 183] on icon "Pause" at bounding box center [347, 187] width 66 height 66
click at [425, 94] on div at bounding box center [347, 196] width 477 height 268
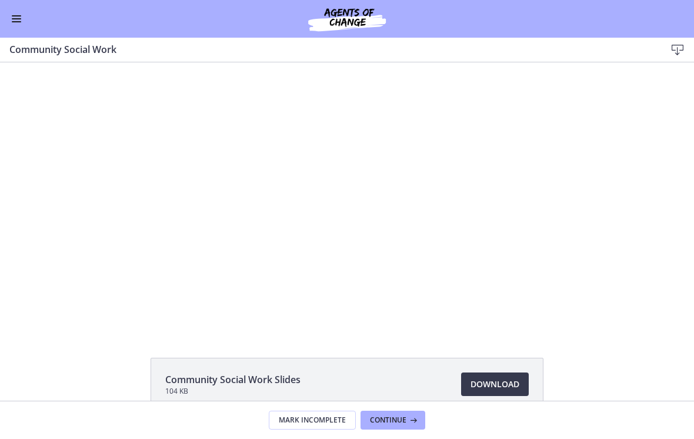
click at [363, 122] on div at bounding box center [347, 196] width 477 height 268
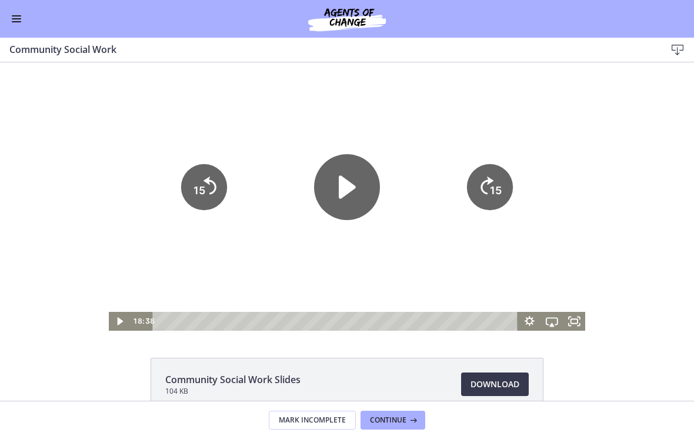
click at [482, 104] on div at bounding box center [347, 196] width 477 height 268
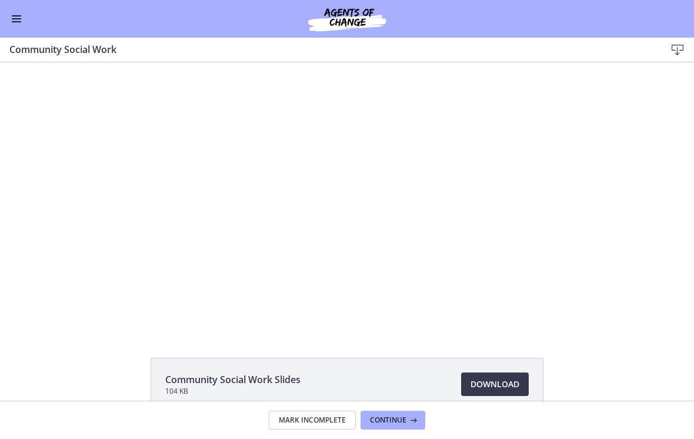
click at [365, 118] on div at bounding box center [347, 196] width 477 height 268
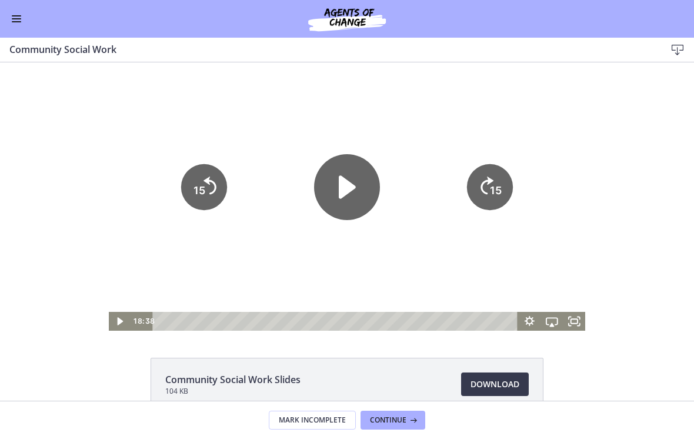
click at [353, 186] on icon "Play Video" at bounding box center [347, 186] width 17 height 23
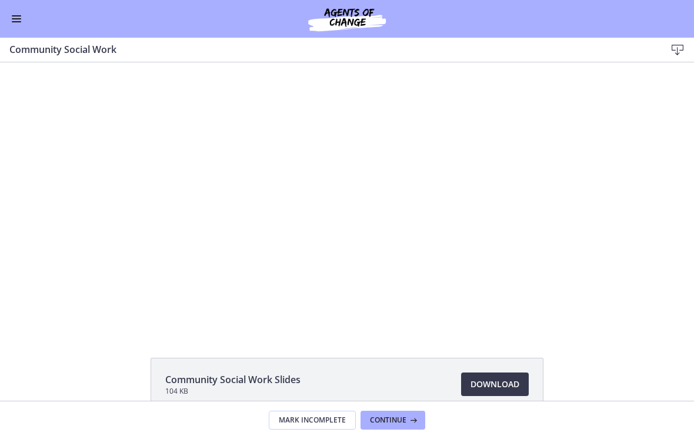
click at [341, 259] on div at bounding box center [347, 196] width 477 height 268
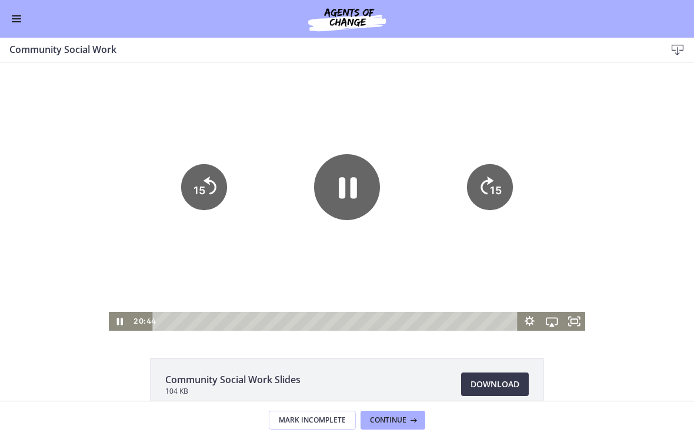
click at [482, 186] on tspan "15" at bounding box center [496, 190] width 12 height 12
click at [482, 184] on tspan "15" at bounding box center [496, 190] width 12 height 12
click at [482, 191] on tspan "15" at bounding box center [496, 190] width 12 height 12
click at [352, 191] on icon "Pause" at bounding box center [348, 187] width 18 height 21
click at [467, 94] on div at bounding box center [347, 196] width 477 height 268
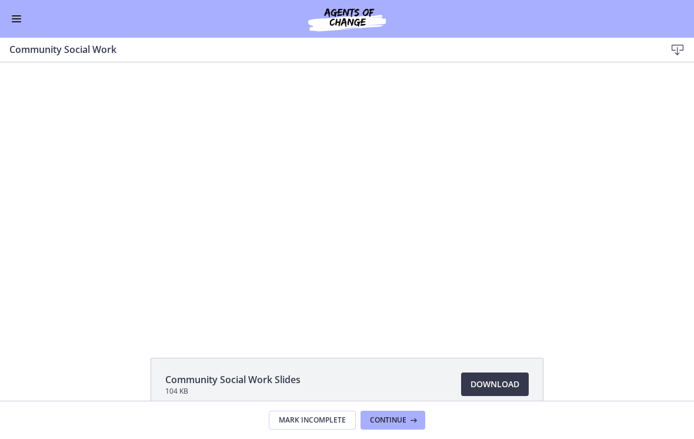
click at [289, 141] on div at bounding box center [347, 196] width 477 height 268
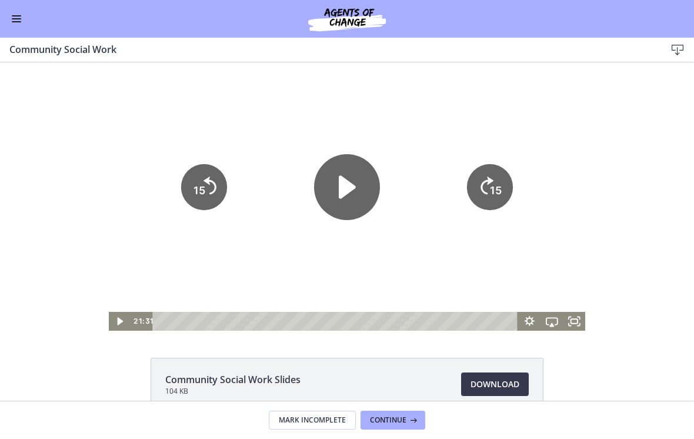
click at [341, 199] on icon "Play Video" at bounding box center [347, 187] width 66 height 66
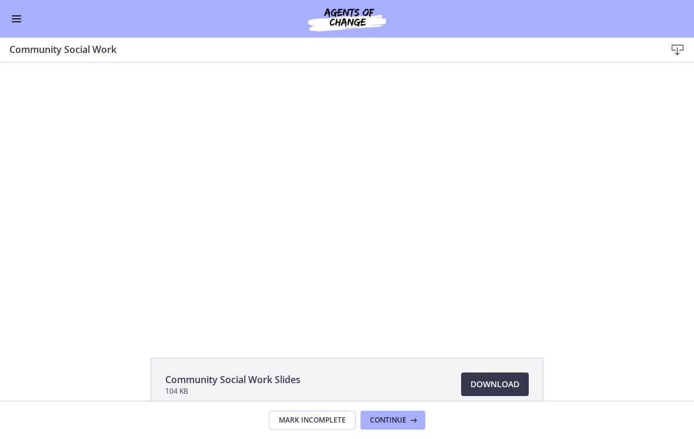
click at [465, 122] on div at bounding box center [347, 196] width 477 height 268
click at [482, 149] on div at bounding box center [347, 196] width 477 height 268
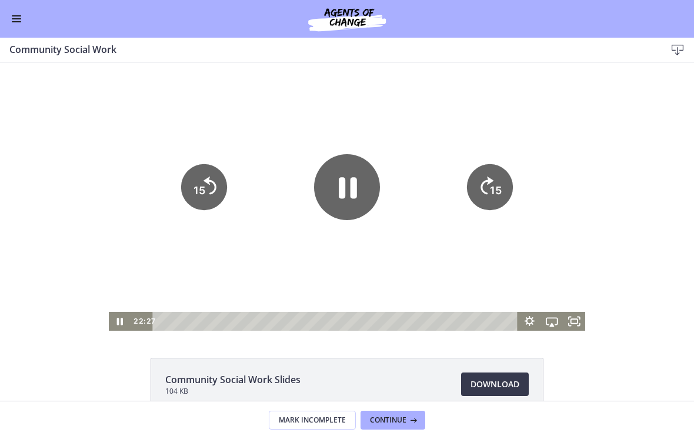
click at [482, 185] on icon "15" at bounding box center [490, 187] width 46 height 46
click at [482, 188] on icon "15" at bounding box center [490, 187] width 52 height 52
click at [482, 182] on icon "15" at bounding box center [490, 187] width 46 height 46
click at [482, 182] on icon "15" at bounding box center [490, 187] width 52 height 52
click at [215, 188] on icon "Skip back 15 seconds" at bounding box center [209, 185] width 13 height 18
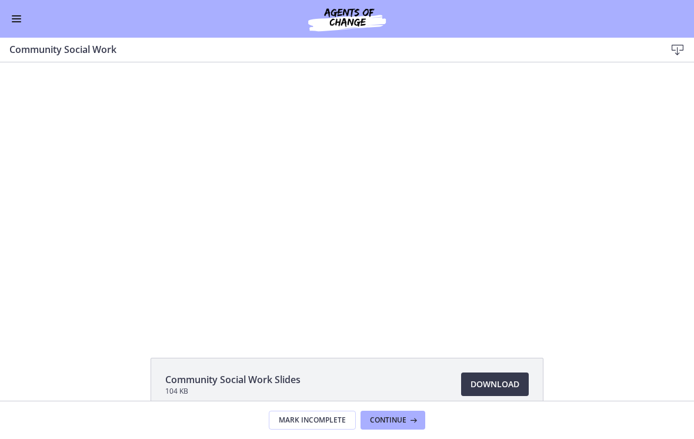
click at [425, 237] on div at bounding box center [347, 196] width 477 height 268
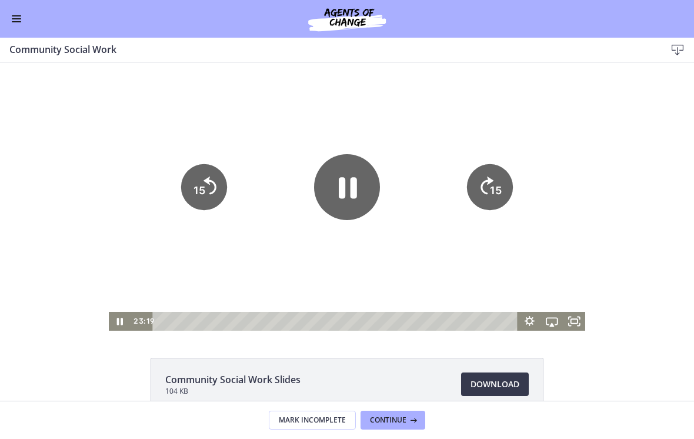
click at [482, 191] on icon "15" at bounding box center [490, 187] width 46 height 46
click at [482, 179] on icon "15" at bounding box center [490, 187] width 46 height 46
click at [349, 192] on icon "Pause" at bounding box center [347, 187] width 74 height 74
click at [482, 104] on div at bounding box center [347, 196] width 477 height 268
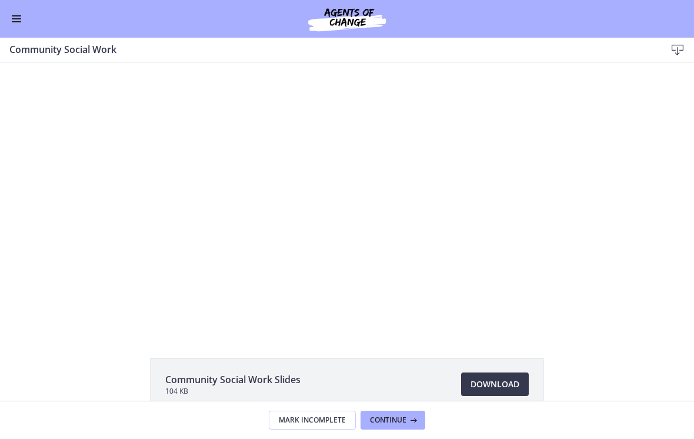
click at [482, 110] on div at bounding box center [347, 196] width 477 height 268
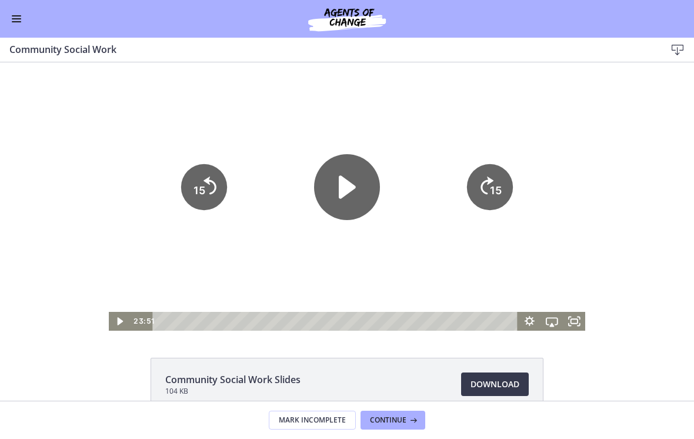
click at [482, 187] on tspan "15" at bounding box center [496, 190] width 12 height 12
click at [482, 185] on text "15" at bounding box center [496, 190] width 12 height 12
click at [363, 196] on icon "Play Video" at bounding box center [347, 187] width 74 height 74
click at [482, 185] on tspan "15" at bounding box center [497, 190] width 14 height 15
click at [482, 177] on icon "15" at bounding box center [490, 187] width 52 height 52
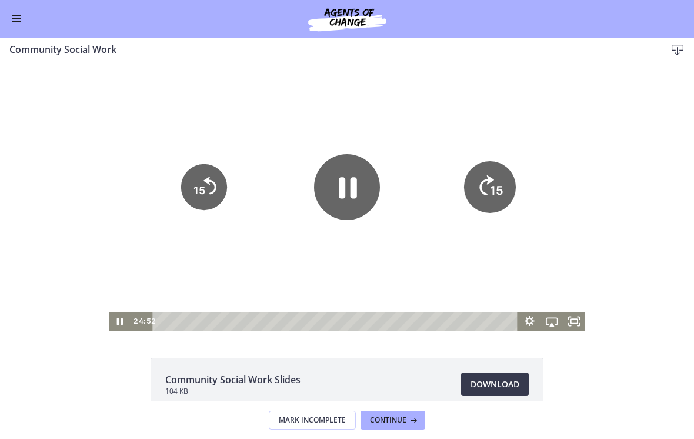
click at [482, 182] on icon "Skip ahead 15 seconds" at bounding box center [487, 185] width 15 height 20
click at [482, 181] on icon "15" at bounding box center [490, 187] width 46 height 46
click at [482, 177] on icon "15" at bounding box center [490, 187] width 46 height 46
click at [482, 179] on icon "15" at bounding box center [490, 187] width 46 height 46
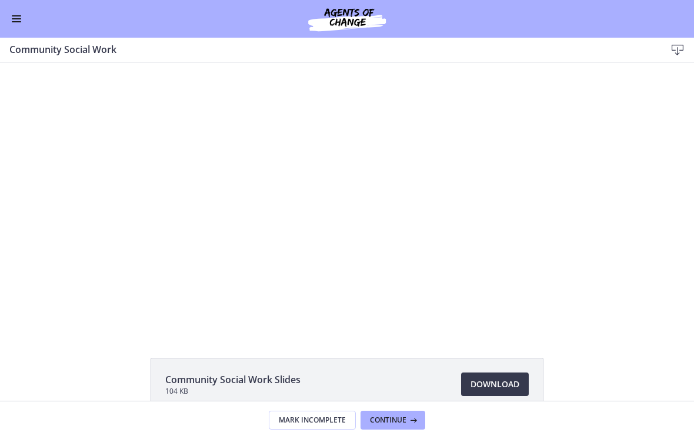
click at [482, 261] on div at bounding box center [347, 196] width 477 height 268
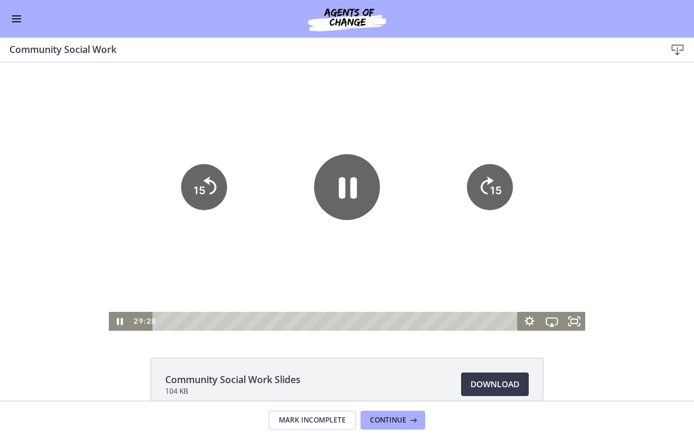
click at [482, 333] on div "Community Social Work Slides 104 KB Download Opens in a new window" at bounding box center [347, 231] width 694 height 338
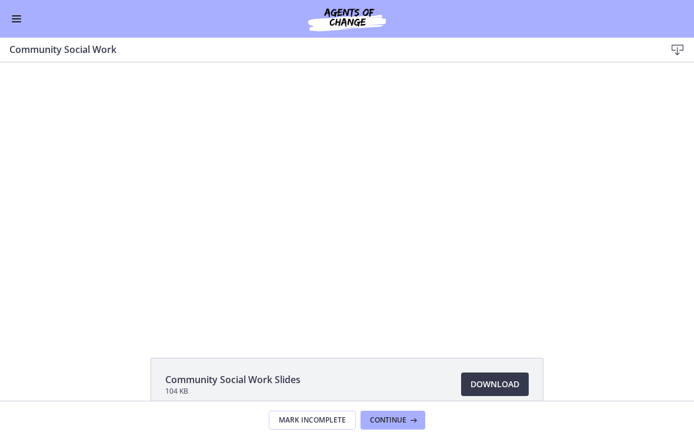
click at [458, 296] on div at bounding box center [347, 196] width 477 height 268
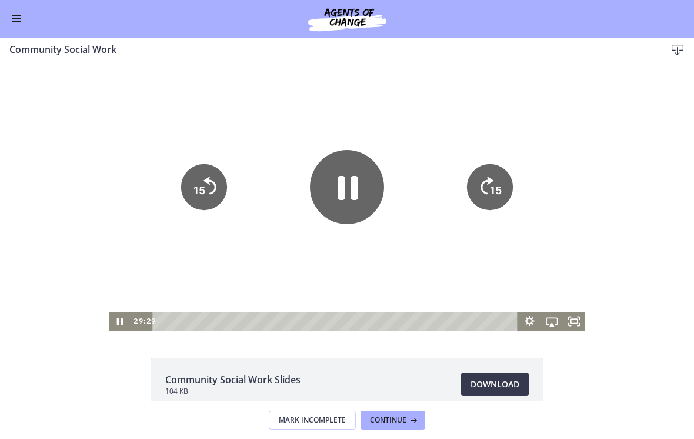
click at [343, 188] on icon "Pause" at bounding box center [348, 188] width 21 height 24
click at [14, 18] on span "Enable menu" at bounding box center [16, 18] width 9 height 1
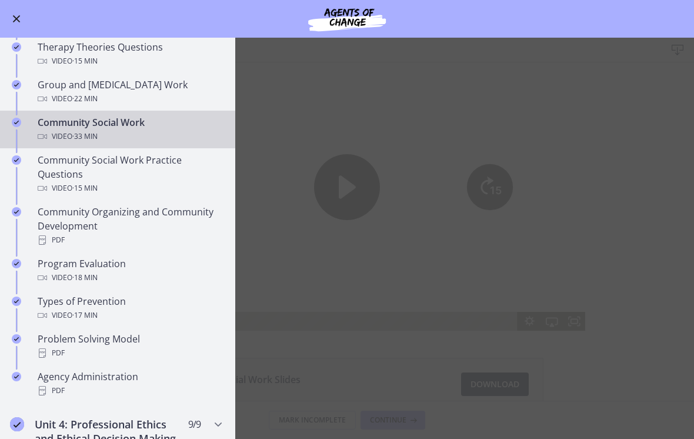
click at [146, 161] on div "Community Social Work Practice Questions Video · 15 min" at bounding box center [129, 174] width 183 height 42
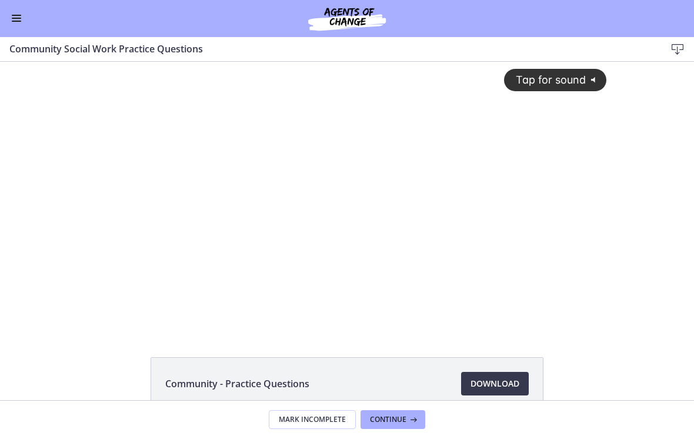
click at [444, 249] on div "Tap for sound @keyframes VOLUME_SMALL_WAVE_FLASH { 0% { opacity: 0; } 33% { opa…" at bounding box center [347, 186] width 533 height 249
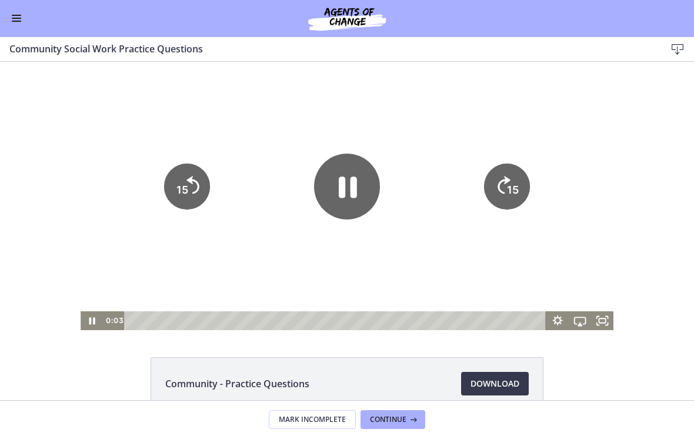
click at [482, 323] on icon "Fullscreen" at bounding box center [602, 320] width 22 height 19
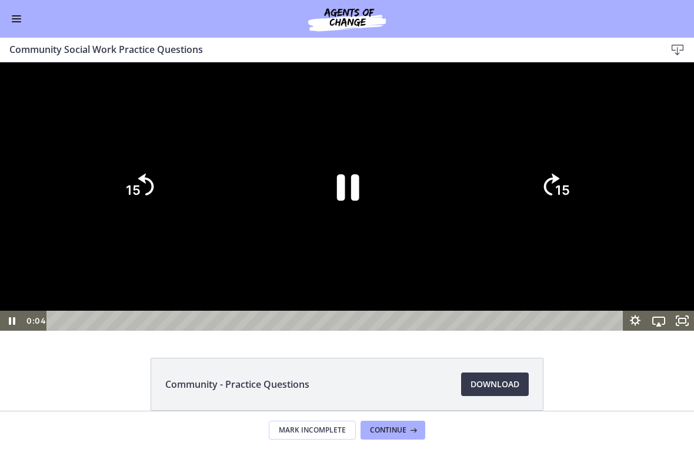
click at [340, 201] on icon "Pause" at bounding box center [348, 187] width 22 height 26
click at [482, 129] on div at bounding box center [347, 196] width 694 height 268
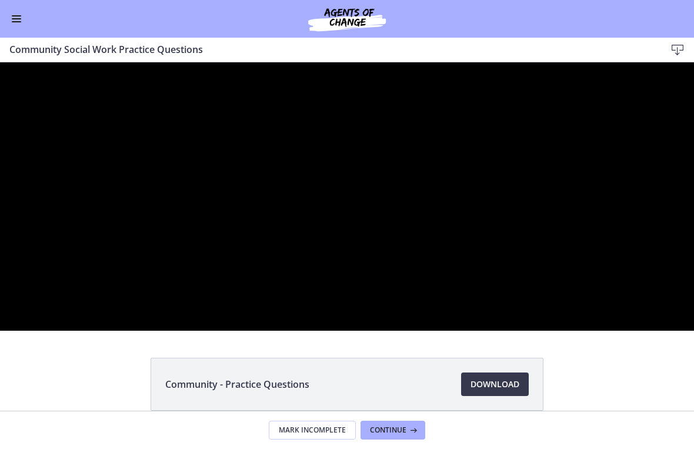
click at [365, 217] on div at bounding box center [347, 196] width 694 height 268
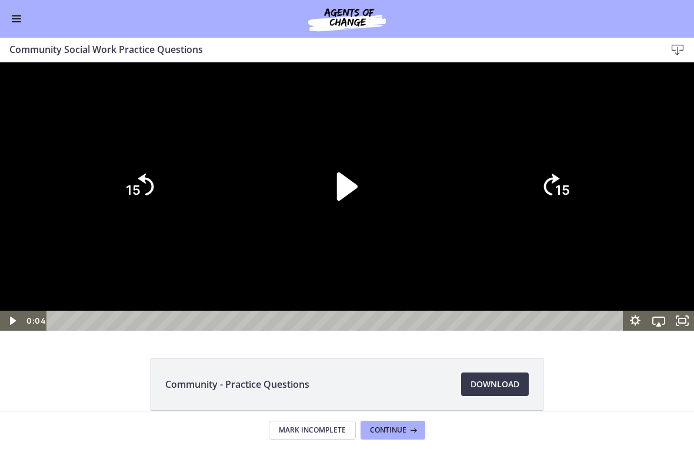
click at [367, 227] on icon "Play Video" at bounding box center [346, 186] width 81 height 81
click at [348, 227] on icon "Pause" at bounding box center [346, 186] width 81 height 81
click at [449, 165] on div at bounding box center [347, 196] width 694 height 268
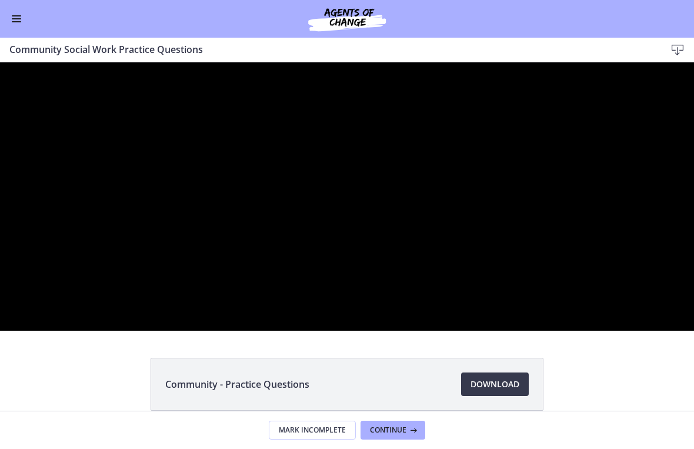
click at [251, 330] on div at bounding box center [347, 196] width 694 height 268
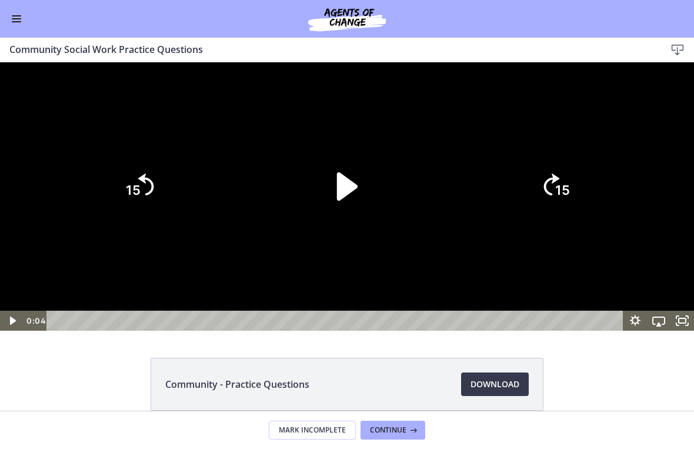
click at [345, 201] on icon "Play Video" at bounding box center [347, 186] width 21 height 28
click at [482, 218] on icon "15" at bounding box center [555, 187] width 64 height 64
click at [482, 215] on icon "15" at bounding box center [555, 186] width 56 height 56
click at [482, 218] on icon "15" at bounding box center [555, 187] width 64 height 64
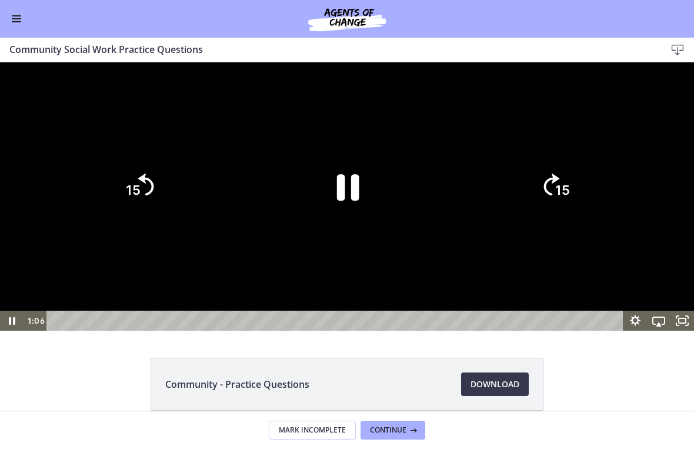
click at [482, 215] on icon "15" at bounding box center [555, 186] width 56 height 56
click at [482, 218] on icon "15" at bounding box center [555, 187] width 64 height 64
click at [482, 215] on icon "15" at bounding box center [555, 186] width 56 height 56
click at [482, 218] on icon "15" at bounding box center [555, 187] width 64 height 64
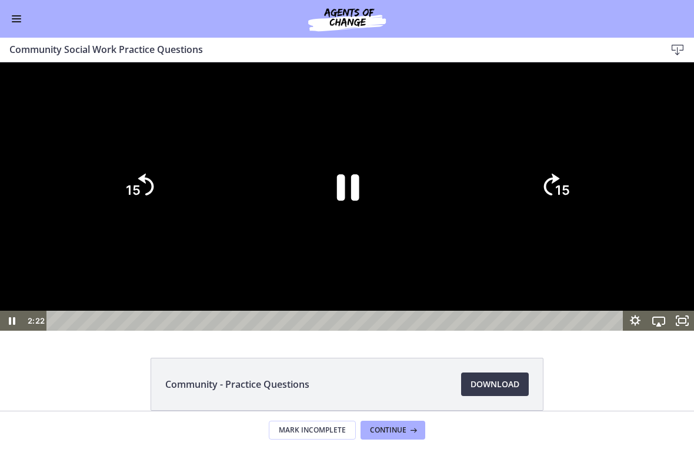
click at [482, 215] on icon "15" at bounding box center [555, 186] width 56 height 56
click at [482, 218] on icon "15" at bounding box center [555, 187] width 64 height 64
click at [363, 227] on icon "Pause" at bounding box center [346, 186] width 81 height 81
click at [342, 201] on icon "Play Video" at bounding box center [347, 186] width 21 height 28
click at [482, 215] on icon "15" at bounding box center [555, 186] width 56 height 56
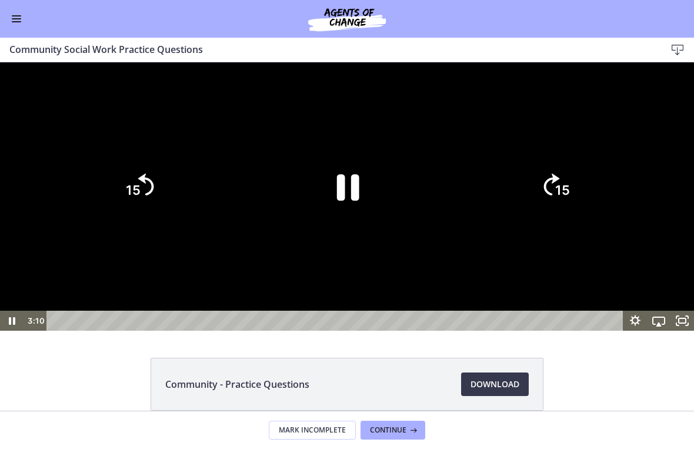
click at [482, 215] on icon "15" at bounding box center [555, 186] width 56 height 56
click at [333, 227] on icon "Pause" at bounding box center [346, 186] width 81 height 81
click at [450, 196] on div at bounding box center [347, 196] width 694 height 268
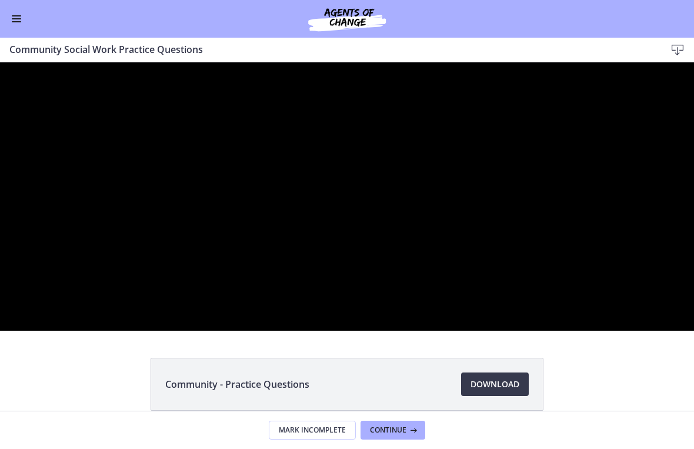
click at [376, 330] on div at bounding box center [347, 196] width 694 height 268
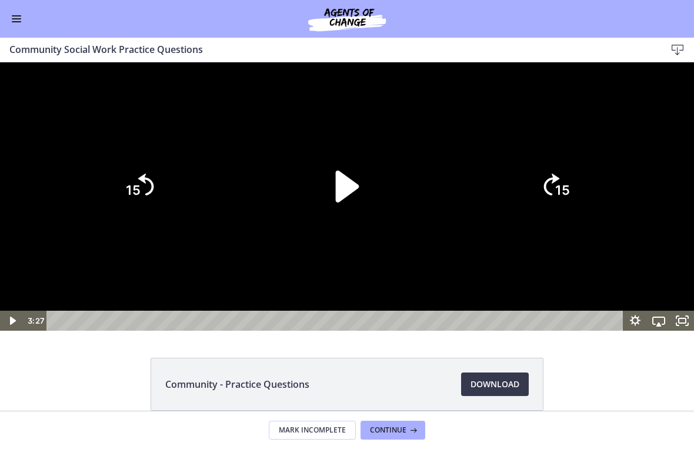
click at [356, 232] on icon "Play Video" at bounding box center [347, 186] width 91 height 91
click at [482, 172] on div at bounding box center [347, 196] width 694 height 268
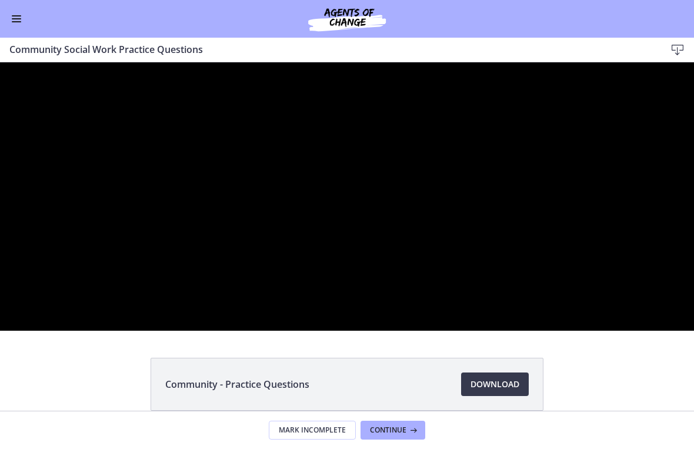
click at [482, 196] on div at bounding box center [347, 196] width 694 height 268
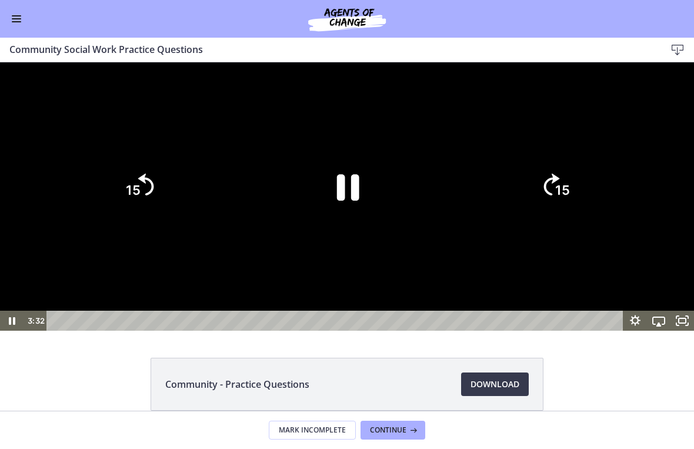
click at [482, 215] on icon "15" at bounding box center [555, 186] width 56 height 56
click at [482, 195] on icon "Skip ahead 15 seconds" at bounding box center [552, 184] width 16 height 22
click at [482, 215] on icon "15" at bounding box center [555, 186] width 56 height 56
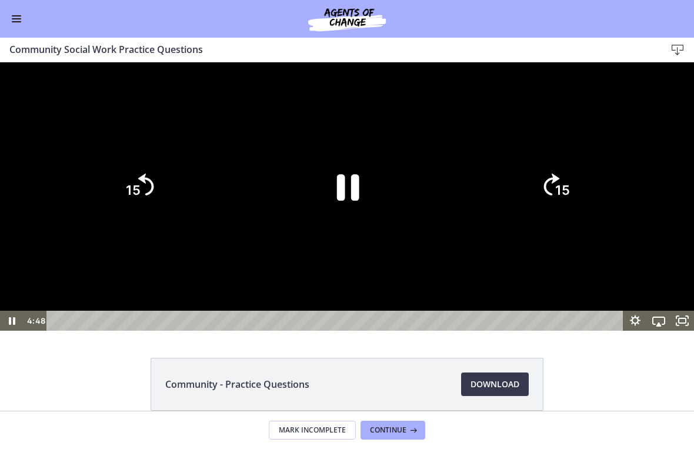
click at [482, 198] on text "15" at bounding box center [562, 190] width 15 height 15
click at [482, 215] on icon "15" at bounding box center [555, 186] width 56 height 56
click at [482, 198] on text "15" at bounding box center [562, 190] width 15 height 15
click at [482, 215] on icon "15" at bounding box center [555, 186] width 56 height 56
click at [349, 227] on icon "Pause" at bounding box center [346, 186] width 81 height 81
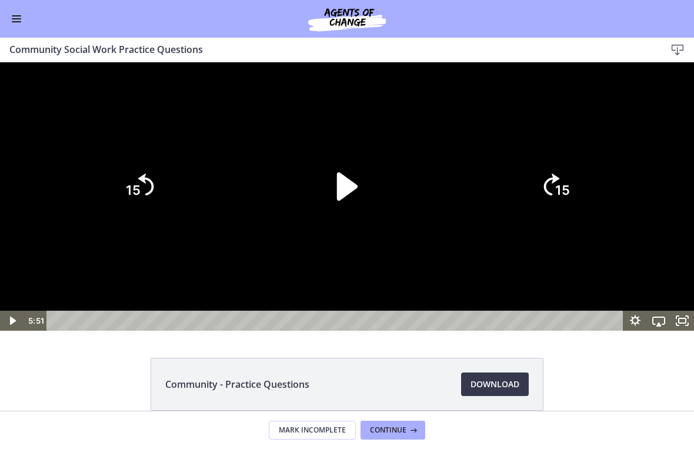
click at [333, 227] on icon "Play Video" at bounding box center [346, 186] width 81 height 81
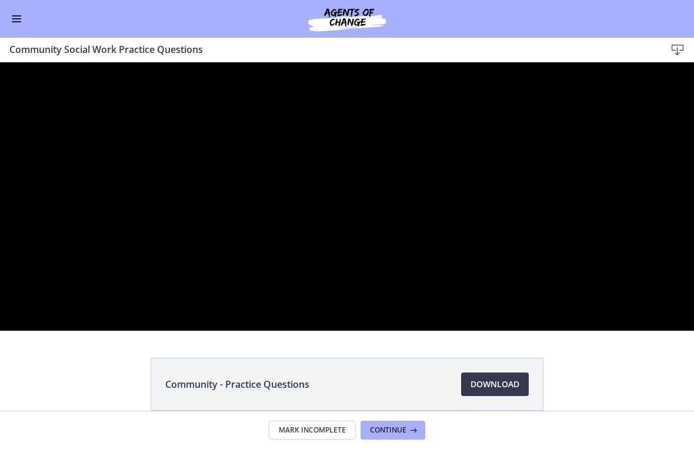
click at [368, 259] on div at bounding box center [347, 196] width 694 height 268
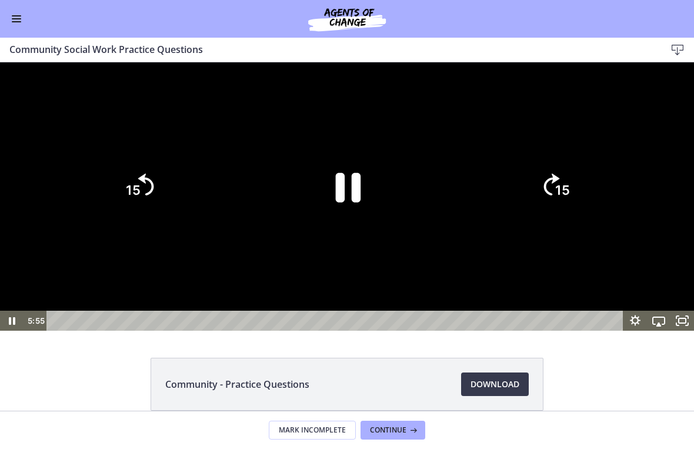
click at [358, 202] on icon "Pause" at bounding box center [348, 187] width 25 height 29
click at [482, 193] on div at bounding box center [347, 196] width 694 height 268
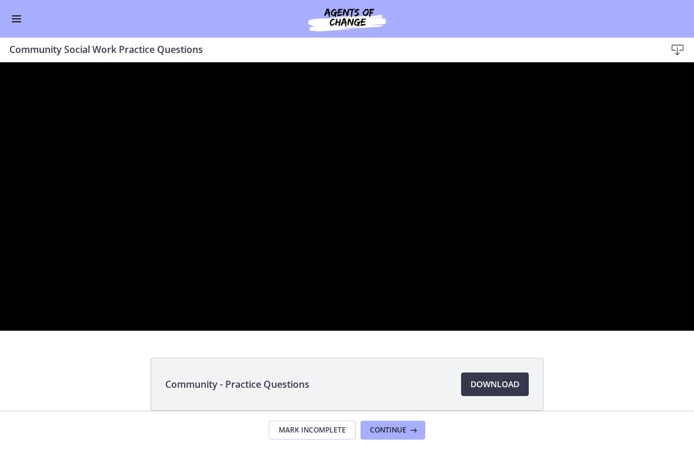
click at [286, 330] on div at bounding box center [347, 196] width 694 height 268
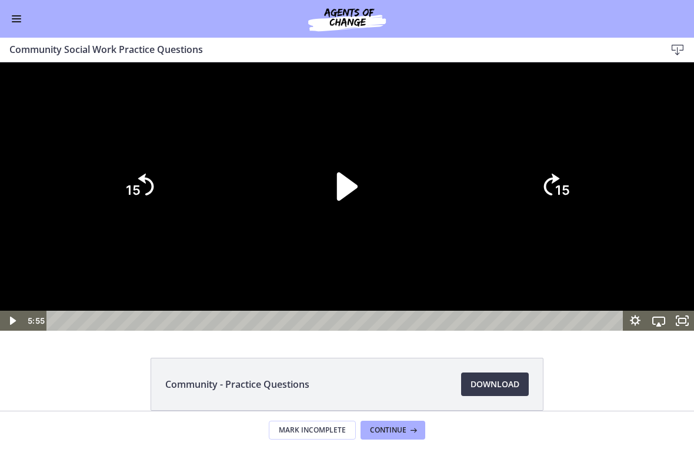
click at [343, 227] on icon "Play Video" at bounding box center [346, 186] width 81 height 81
click at [482, 198] on tspan "15" at bounding box center [562, 190] width 15 height 15
click at [482, 199] on tspan "15" at bounding box center [563, 191] width 16 height 18
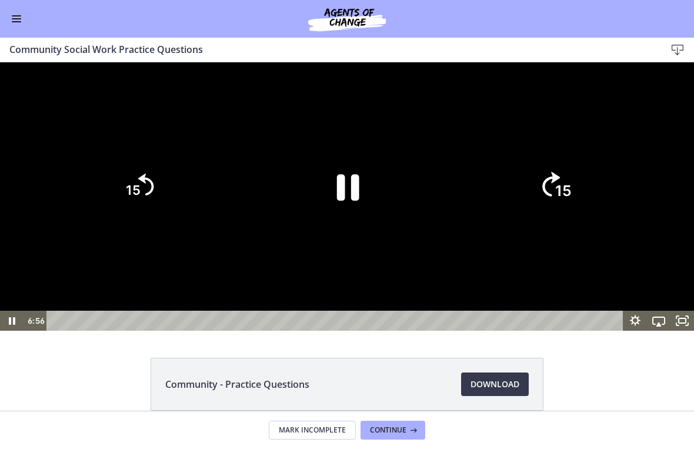
click at [482, 199] on tspan "15" at bounding box center [563, 191] width 16 height 18
click at [482, 198] on tspan "15" at bounding box center [562, 190] width 15 height 15
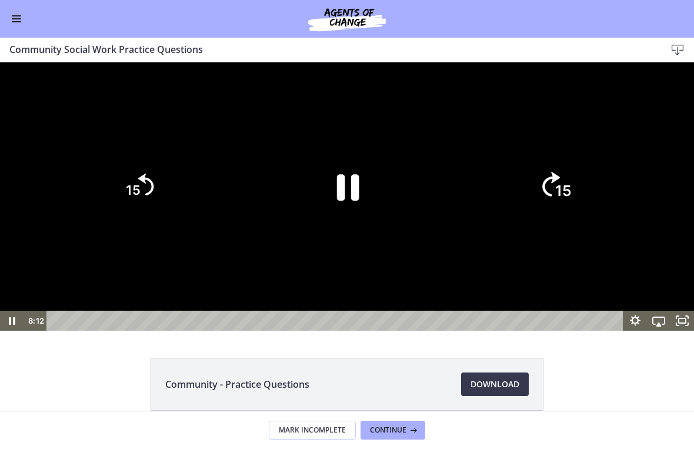
click at [482, 199] on tspan "15" at bounding box center [563, 191] width 16 height 18
click at [482, 198] on tspan "15" at bounding box center [562, 190] width 15 height 15
click at [482, 199] on tspan "15" at bounding box center [563, 191] width 16 height 18
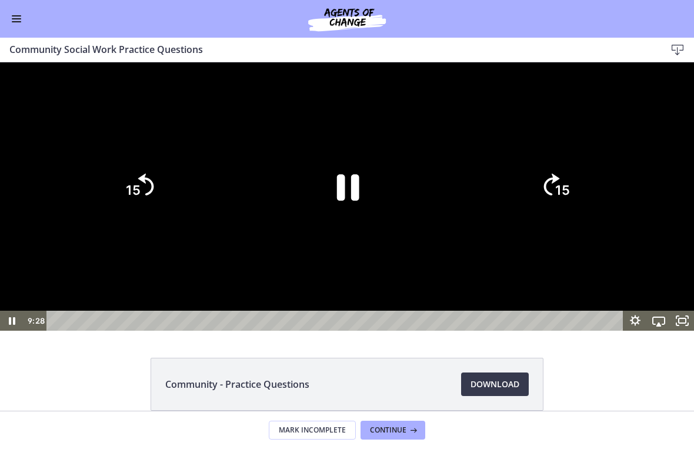
click at [352, 227] on icon "Pause" at bounding box center [346, 186] width 81 height 81
click at [482, 168] on div at bounding box center [347, 196] width 694 height 268
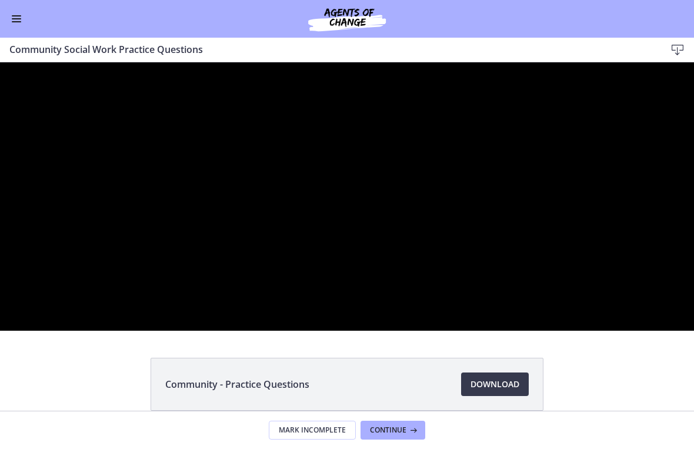
click at [397, 330] on div at bounding box center [347, 196] width 694 height 268
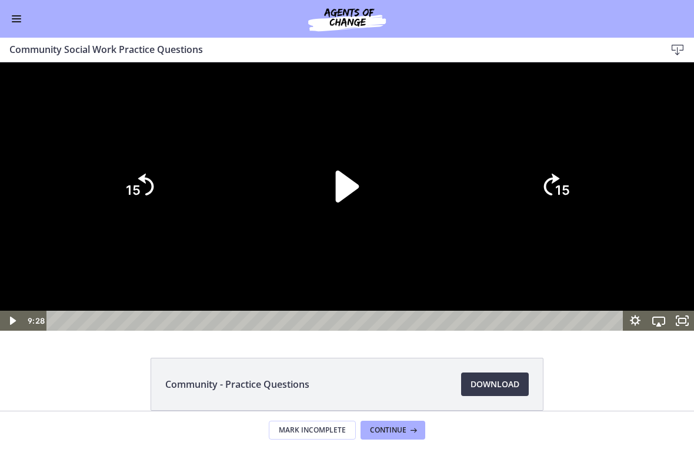
click at [360, 232] on icon "Play Video" at bounding box center [347, 186] width 91 height 91
click at [482, 195] on icon "Skip ahead 15 seconds" at bounding box center [552, 184] width 16 height 22
click at [482, 218] on icon "15" at bounding box center [555, 187] width 64 height 64
click at [482, 196] on icon "Skip ahead 15 seconds" at bounding box center [551, 184] width 18 height 25
click at [482, 199] on tspan "15" at bounding box center [563, 191] width 16 height 18
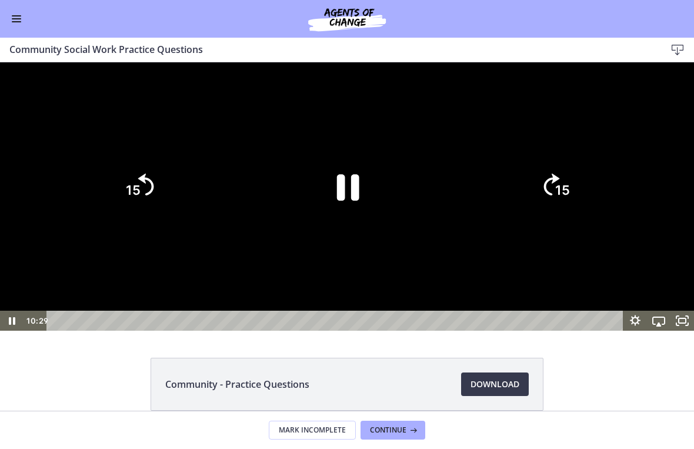
click at [482, 198] on tspan "15" at bounding box center [562, 190] width 15 height 15
click at [482, 215] on icon "15" at bounding box center [555, 186] width 56 height 56
click at [359, 201] on icon "Pause" at bounding box center [348, 187] width 22 height 26
click at [363, 227] on icon "Play Video" at bounding box center [346, 186] width 81 height 81
click at [482, 198] on text "15" at bounding box center [562, 190] width 15 height 15
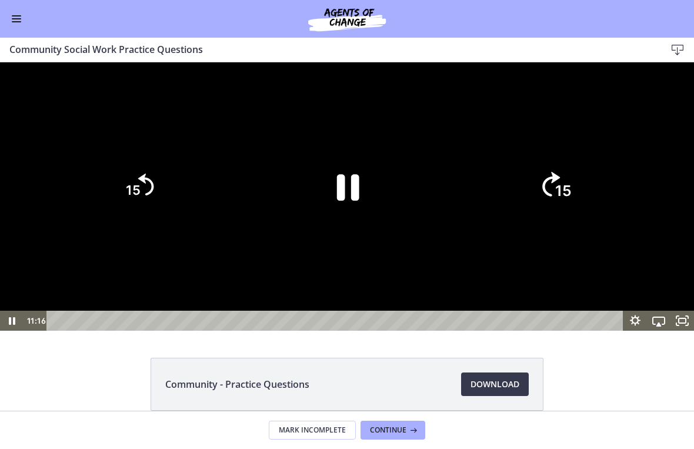
click at [482, 218] on icon "15" at bounding box center [555, 187] width 64 height 64
click at [482, 195] on icon "Skip ahead 15 seconds" at bounding box center [552, 184] width 16 height 22
click at [482, 215] on icon "15" at bounding box center [555, 186] width 56 height 56
click at [482, 195] on icon "Skip ahead 15 seconds" at bounding box center [552, 184] width 16 height 22
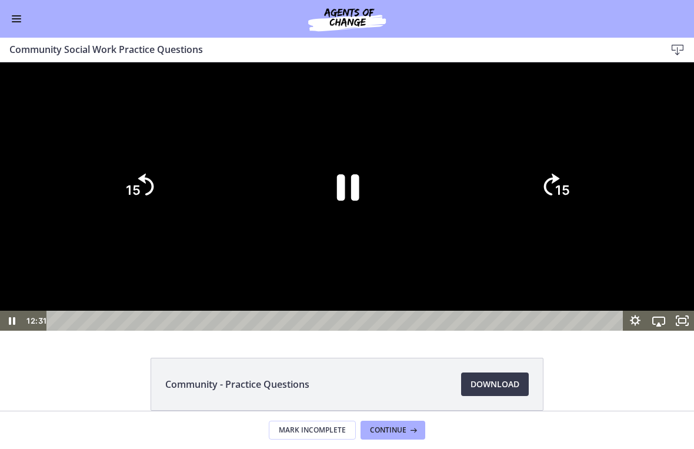
click at [482, 195] on icon "Skip ahead 15 seconds" at bounding box center [552, 184] width 16 height 22
click at [353, 201] on icon "Pause" at bounding box center [348, 187] width 22 height 26
click at [479, 206] on div at bounding box center [347, 196] width 694 height 268
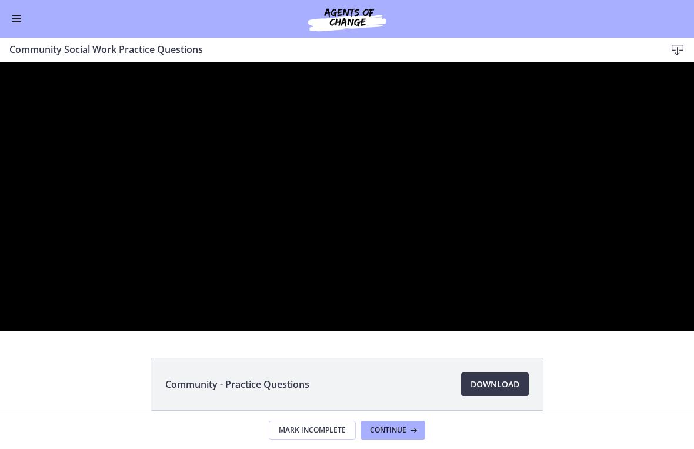
click at [330, 330] on div at bounding box center [347, 196] width 694 height 268
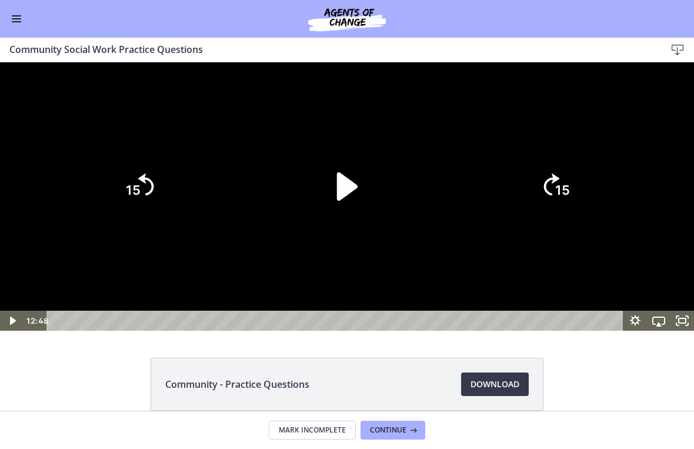
click at [335, 227] on icon "Play Video" at bounding box center [346, 186] width 81 height 81
click at [482, 199] on tspan "15" at bounding box center [563, 191] width 16 height 18
click at [482, 218] on icon "15" at bounding box center [555, 187] width 64 height 64
click at [482, 215] on icon "15" at bounding box center [555, 186] width 56 height 56
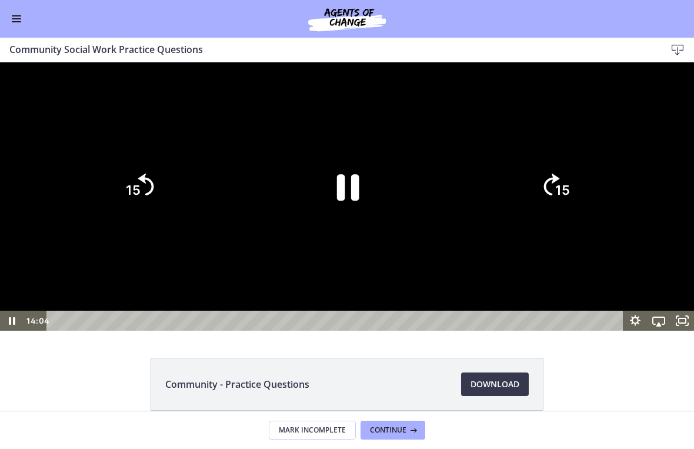
click at [482, 215] on icon "15" at bounding box center [555, 186] width 56 height 56
click at [482, 218] on icon "15" at bounding box center [555, 187] width 64 height 64
click at [482, 242] on text "15" at bounding box center [558, 238] width 7 height 8
click at [482, 215] on icon "15" at bounding box center [555, 186] width 56 height 56
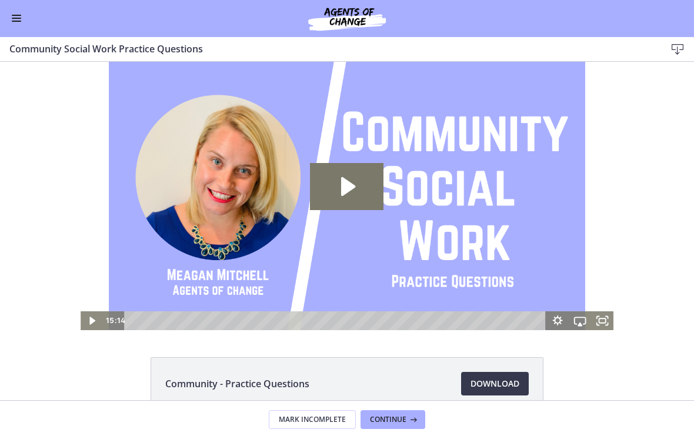
click at [22, 12] on button "Enable menu" at bounding box center [16, 19] width 14 height 14
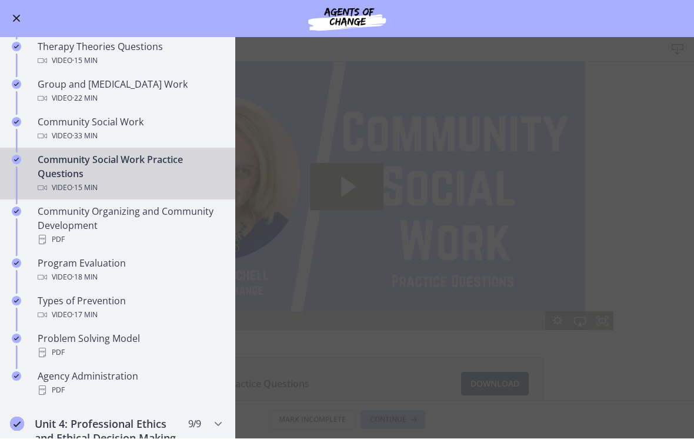
click at [181, 214] on div "Community Organizing and Community Development PDF" at bounding box center [129, 226] width 183 height 42
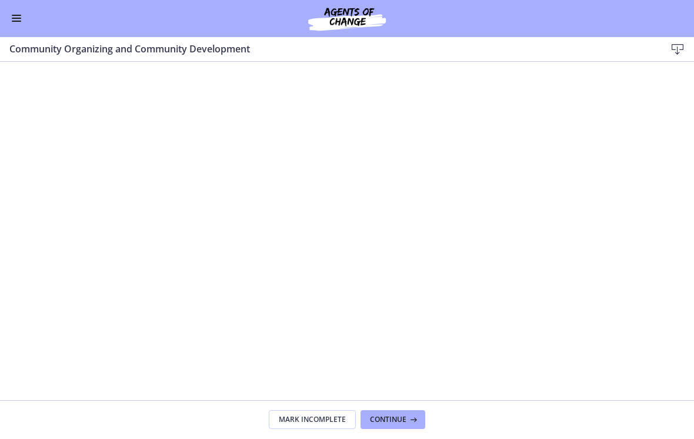
click at [21, 18] on span "Enable menu" at bounding box center [16, 18] width 9 height 1
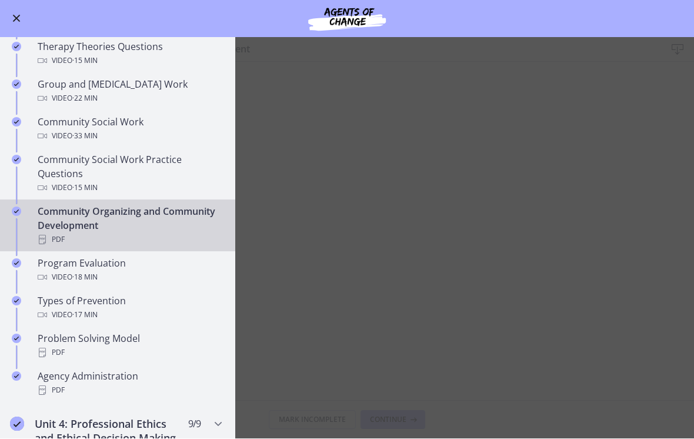
click at [135, 271] on div "Video · 18 min" at bounding box center [129, 278] width 183 height 14
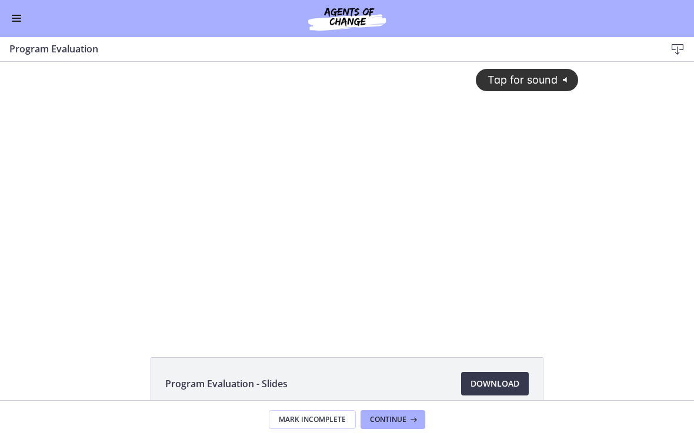
click at [368, 211] on div "Tap for sound @keyframes VOLUME_SMALL_WAVE_FLASH { 0% { opacity: 0; } 33% { opa…" at bounding box center [347, 186] width 477 height 249
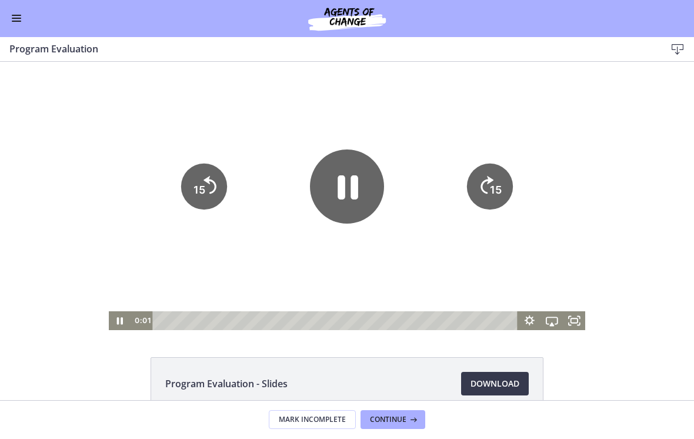
click at [359, 192] on icon "Pause" at bounding box center [347, 186] width 74 height 74
click at [340, 178] on icon "Play Video" at bounding box center [347, 186] width 19 height 26
click at [482, 176] on icon "15" at bounding box center [490, 186] width 46 height 46
click at [482, 180] on icon "Skip ahead 15 seconds" at bounding box center [487, 185] width 13 height 18
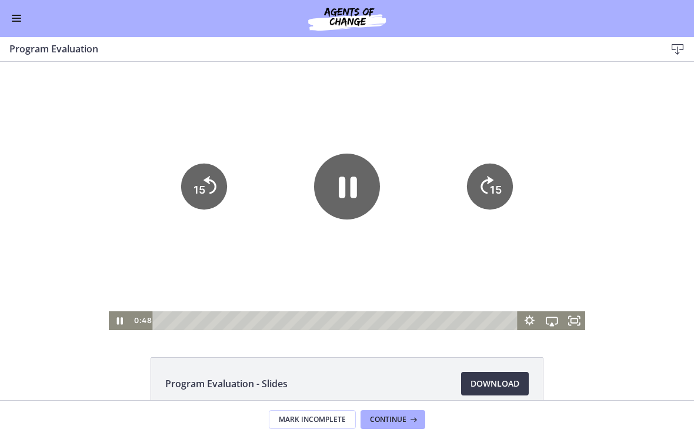
click at [482, 180] on icon "15" at bounding box center [490, 186] width 46 height 46
click at [354, 192] on icon "Pause" at bounding box center [348, 186] width 18 height 21
click at [356, 193] on icon "Play Video" at bounding box center [347, 186] width 66 height 66
click at [450, 131] on div at bounding box center [347, 196] width 477 height 268
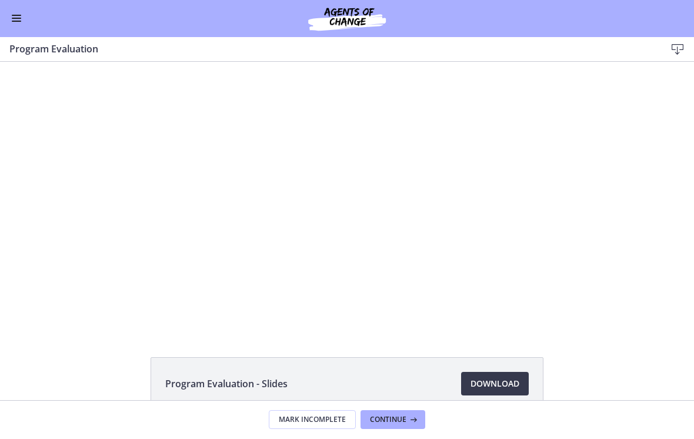
click at [343, 256] on div at bounding box center [347, 196] width 477 height 268
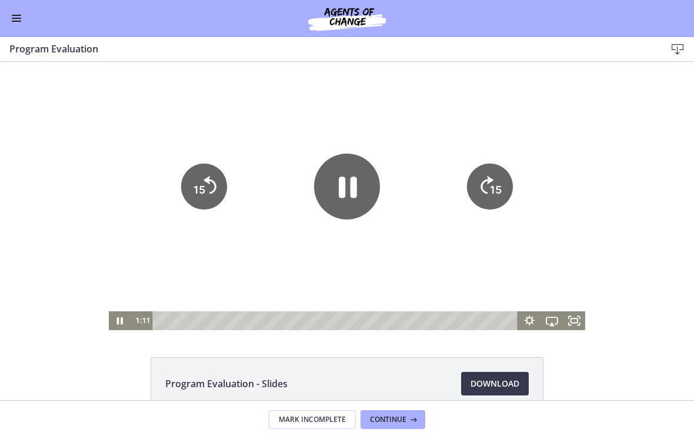
click at [353, 186] on icon "Pause" at bounding box center [348, 186] width 18 height 21
click at [22, 16] on button "Enable menu" at bounding box center [16, 19] width 14 height 14
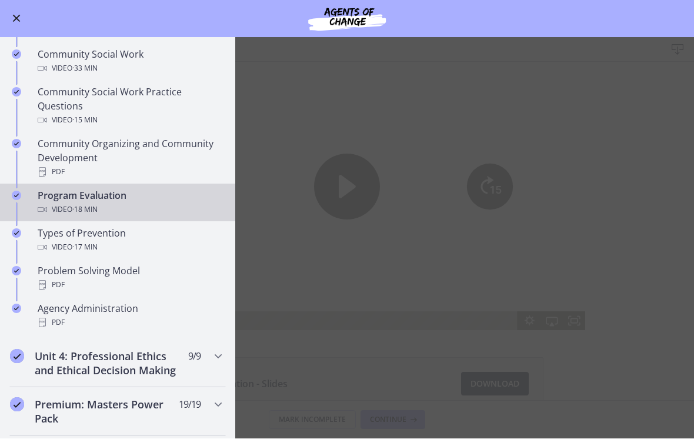
scroll to position [570, 0]
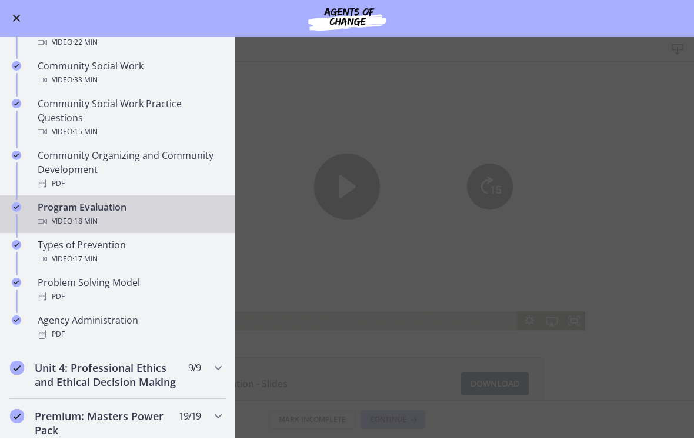
click at [166, 223] on div "Video · 18 min" at bounding box center [129, 222] width 183 height 14
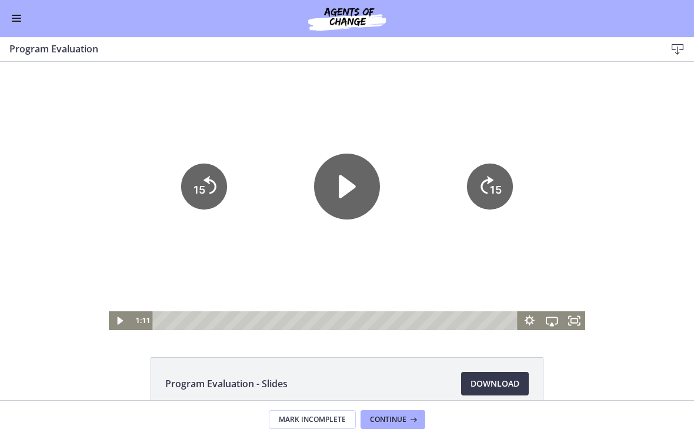
click at [349, 192] on icon "Play Video" at bounding box center [347, 186] width 17 height 23
click at [482, 182] on icon "15" at bounding box center [490, 186] width 46 height 46
click at [482, 189] on icon "15" at bounding box center [490, 186] width 46 height 46
click at [482, 193] on icon "Skip ahead 15 seconds" at bounding box center [487, 185] width 15 height 20
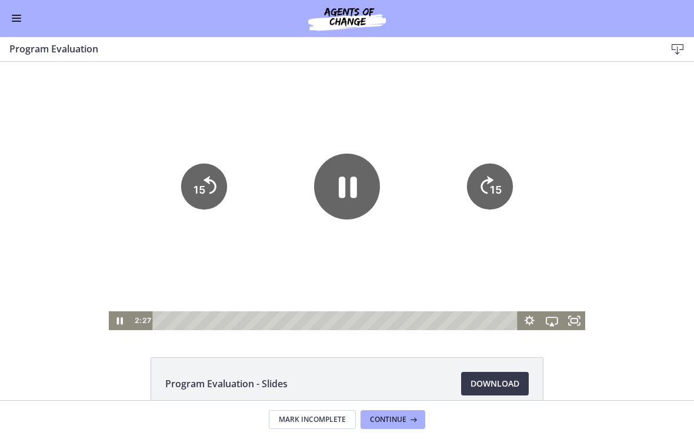
click at [482, 190] on icon "Skip ahead 15 seconds" at bounding box center [487, 185] width 13 height 18
click at [357, 193] on icon "Pause" at bounding box center [348, 186] width 18 height 21
click at [355, 189] on icon "Play Video" at bounding box center [347, 186] width 66 height 66
click at [482, 183] on tspan "15" at bounding box center [496, 189] width 12 height 12
click at [482, 175] on icon "15" at bounding box center [490, 146] width 58 height 58
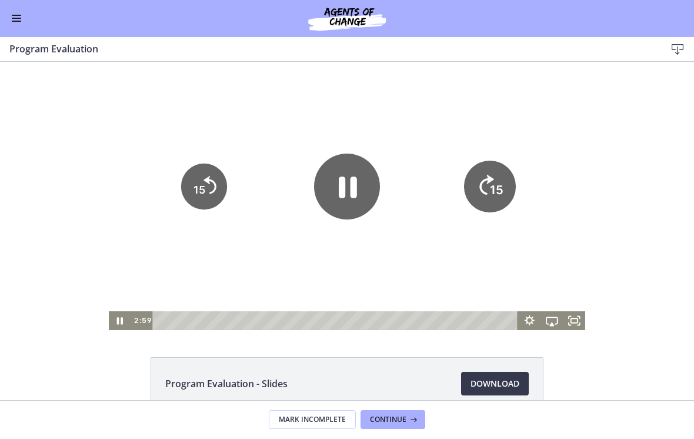
click at [482, 190] on tspan "15" at bounding box center [497, 189] width 14 height 15
click at [349, 201] on icon "Pause" at bounding box center [347, 186] width 66 height 66
click at [424, 119] on div at bounding box center [347, 196] width 477 height 268
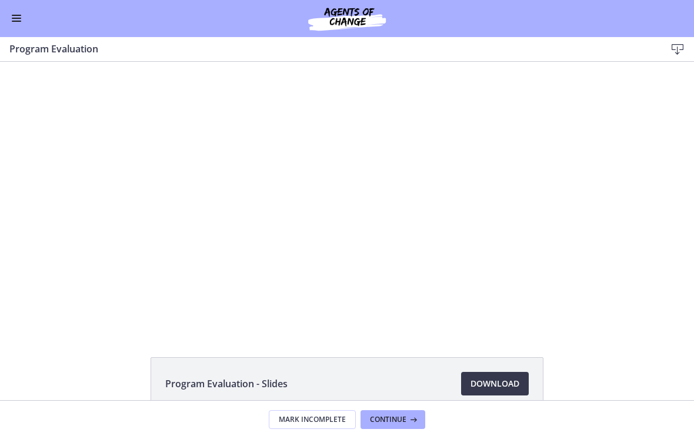
click at [428, 120] on div at bounding box center [347, 196] width 477 height 268
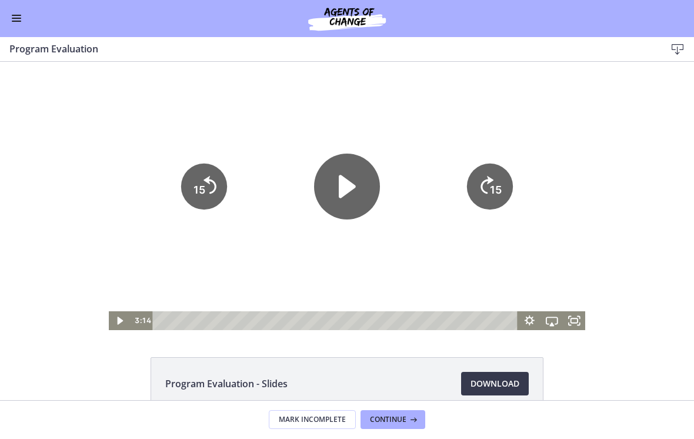
click at [419, 124] on div at bounding box center [347, 196] width 477 height 268
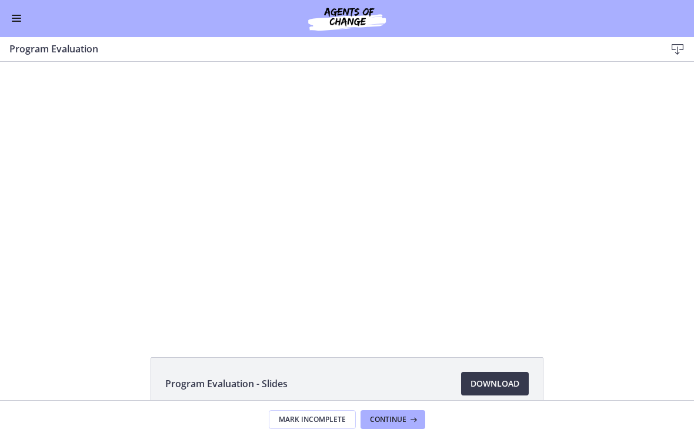
click at [434, 118] on div at bounding box center [347, 196] width 477 height 268
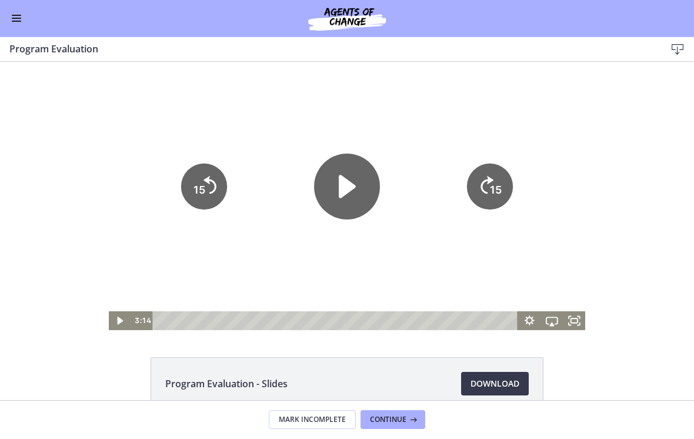
click at [357, 189] on icon "Play Video" at bounding box center [347, 186] width 66 height 66
click at [482, 200] on icon "15" at bounding box center [490, 186] width 46 height 46
click at [482, 197] on tspan "15" at bounding box center [497, 189] width 14 height 15
click at [482, 186] on icon "15" at bounding box center [490, 186] width 46 height 46
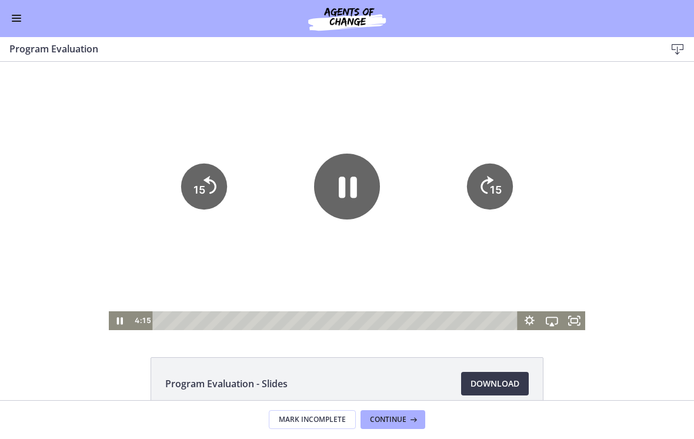
click at [479, 191] on icon "15" at bounding box center [490, 186] width 46 height 46
click at [479, 190] on icon "15" at bounding box center [490, 186] width 46 height 46
click at [350, 185] on icon "Pause" at bounding box center [347, 186] width 66 height 66
click at [417, 118] on div at bounding box center [347, 196] width 477 height 268
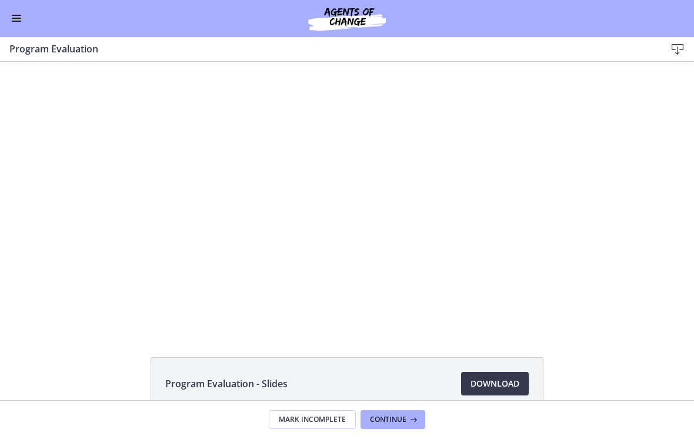
click at [340, 218] on div at bounding box center [347, 196] width 477 height 268
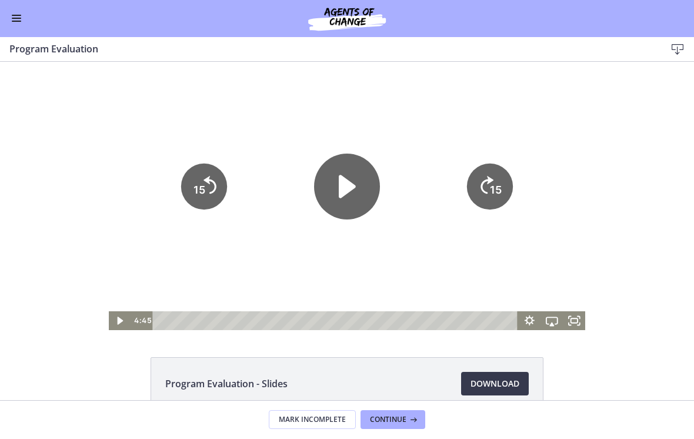
click at [356, 205] on icon "Play Video" at bounding box center [347, 186] width 66 height 66
click at [482, 184] on tspan "15" at bounding box center [496, 189] width 12 height 12
click at [482, 183] on icon "15" at bounding box center [490, 187] width 52 height 52
click at [482, 188] on tspan "15" at bounding box center [497, 189] width 14 height 15
click at [482, 188] on icon "15" at bounding box center [490, 187] width 52 height 52
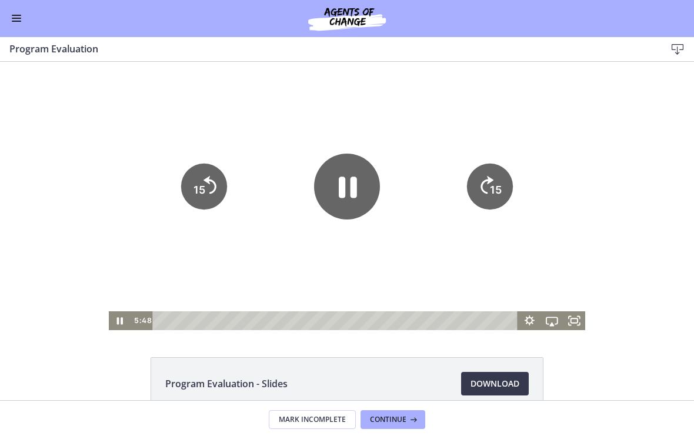
click at [478, 181] on icon "15" at bounding box center [490, 186] width 46 height 46
click at [469, 189] on icon "15" at bounding box center [490, 186] width 46 height 46
click at [482, 181] on icon "15" at bounding box center [490, 187] width 52 height 52
click at [344, 203] on icon "Pause" at bounding box center [347, 186] width 66 height 66
click at [385, 122] on div at bounding box center [347, 196] width 477 height 268
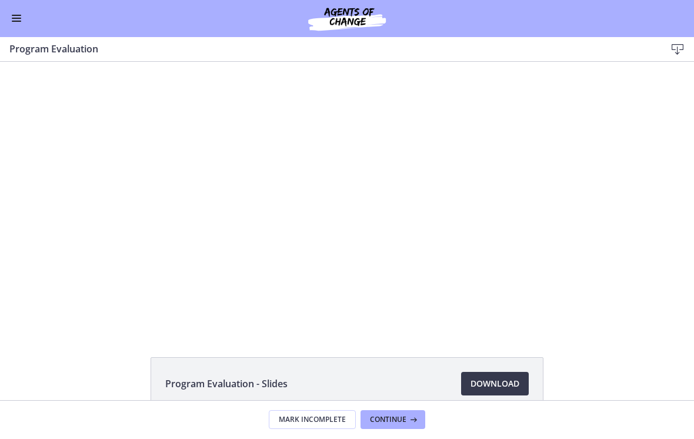
click at [420, 127] on div at bounding box center [347, 196] width 477 height 268
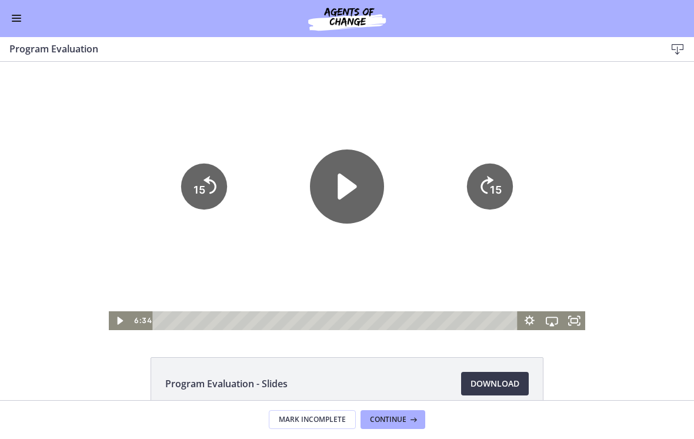
click at [353, 181] on icon "Play Video" at bounding box center [347, 186] width 74 height 74
click at [410, 125] on div at bounding box center [347, 196] width 477 height 268
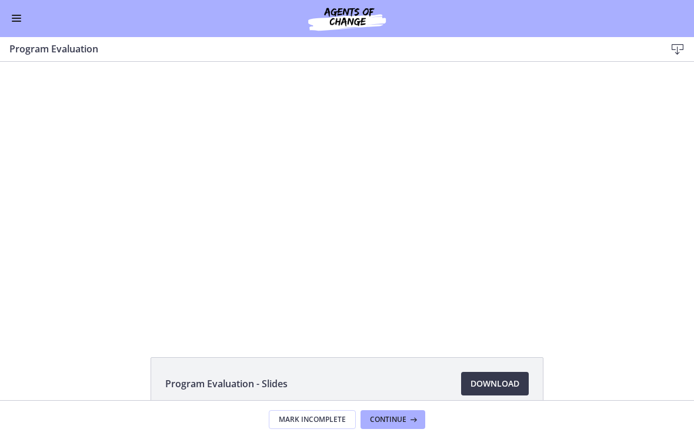
click at [435, 122] on div at bounding box center [347, 196] width 477 height 268
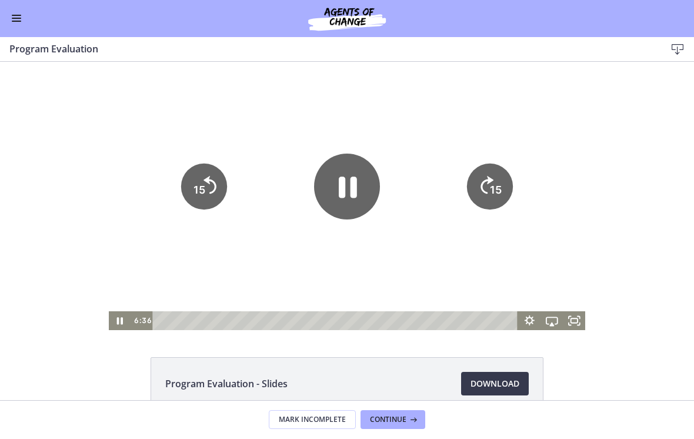
click at [357, 196] on icon "Pause" at bounding box center [348, 186] width 18 height 21
click at [20, 16] on button "Enable menu" at bounding box center [16, 19] width 14 height 14
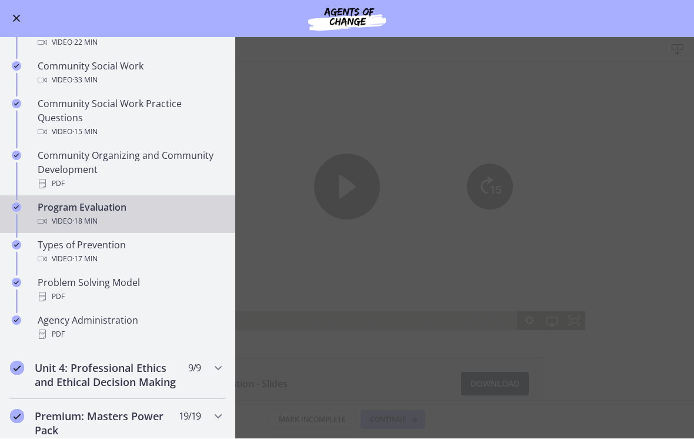
click at [143, 249] on div "Types of Prevention Video · 17 min" at bounding box center [129, 252] width 183 height 28
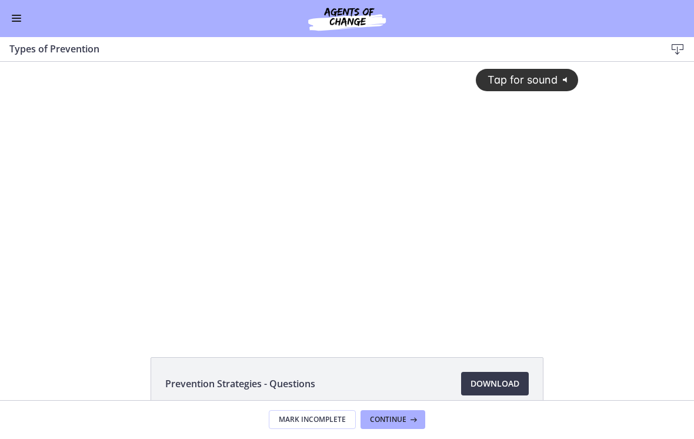
click at [352, 160] on div "Tap for sound @keyframes VOLUME_SMALL_WAVE_FLASH { 0% { opacity: 0; } 33% { opa…" at bounding box center [347, 186] width 477 height 249
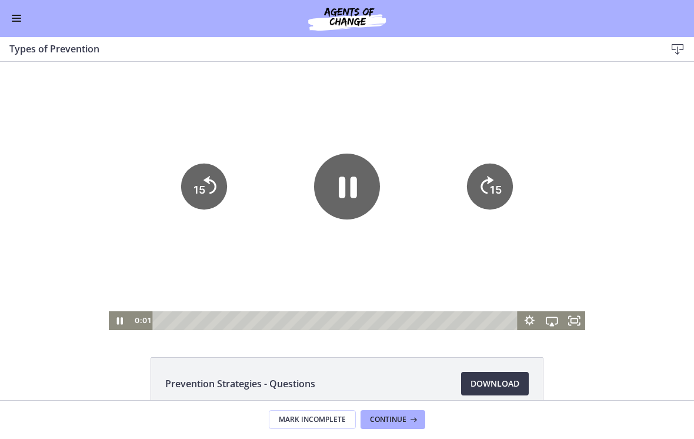
click at [482, 195] on icon "15" at bounding box center [490, 186] width 46 height 46
click at [482, 194] on icon "15" at bounding box center [490, 186] width 46 height 46
click at [482, 183] on icon "15" at bounding box center [490, 186] width 46 height 46
click at [349, 182] on icon "Pause" at bounding box center [347, 186] width 66 height 66
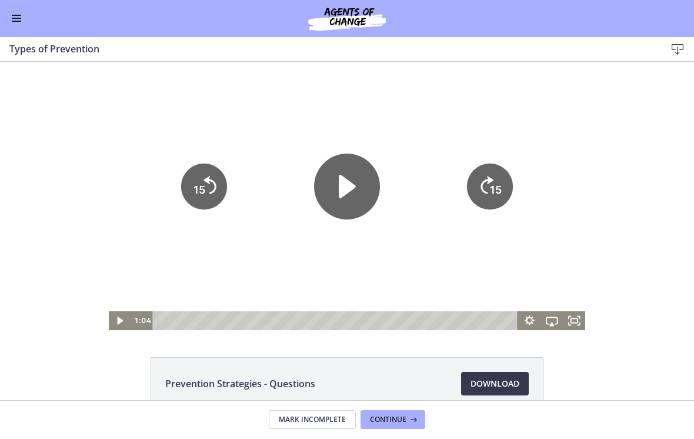
click at [482, 181] on icon "15" at bounding box center [490, 186] width 46 height 46
click at [482, 180] on icon "15" at bounding box center [490, 186] width 46 height 46
click at [480, 181] on icon "15" at bounding box center [490, 186] width 46 height 46
click at [476, 184] on icon "15" at bounding box center [490, 186] width 46 height 46
click at [476, 183] on icon "15" at bounding box center [490, 187] width 52 height 52
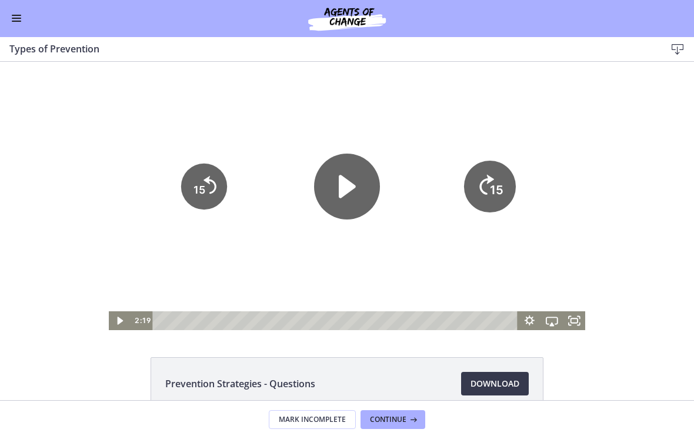
click at [476, 189] on icon "15" at bounding box center [490, 187] width 52 height 52
click at [482, 182] on icon "15" at bounding box center [490, 187] width 52 height 52
click at [383, 110] on div at bounding box center [347, 196] width 477 height 268
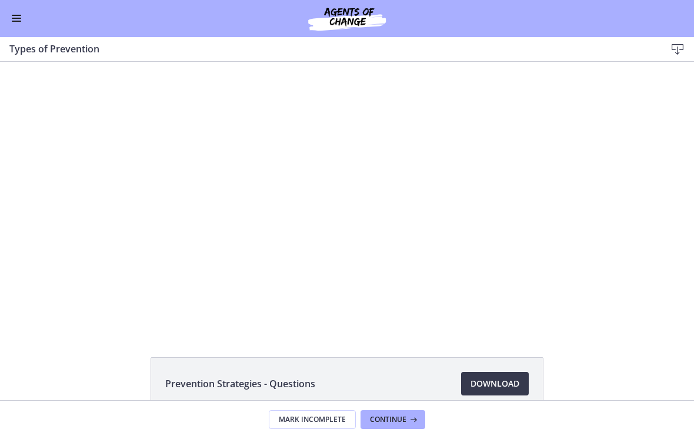
click at [380, 98] on div at bounding box center [347, 196] width 477 height 268
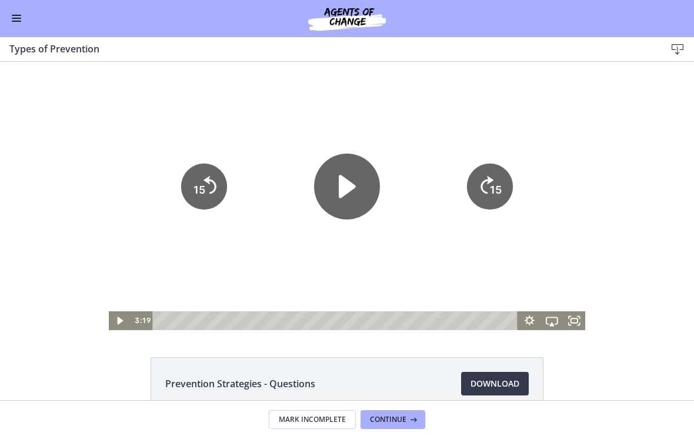
click at [198, 198] on icon "15" at bounding box center [204, 186] width 46 height 46
click at [204, 196] on tspan "15" at bounding box center [199, 189] width 12 height 12
click at [346, 178] on icon "Play Video" at bounding box center [347, 186] width 17 height 23
click at [372, 106] on div at bounding box center [347, 196] width 477 height 268
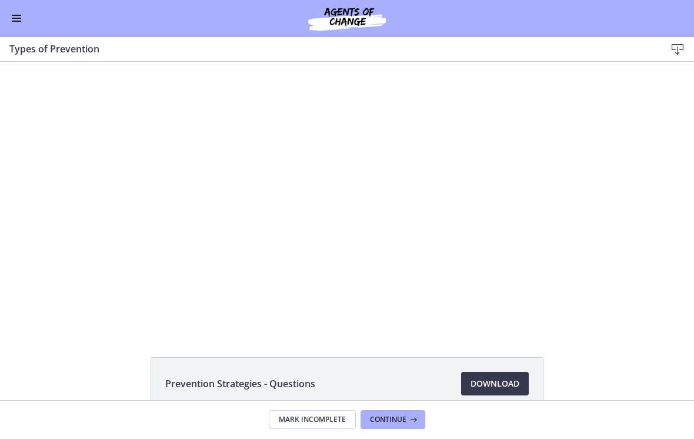
click at [440, 65] on div at bounding box center [347, 196] width 477 height 268
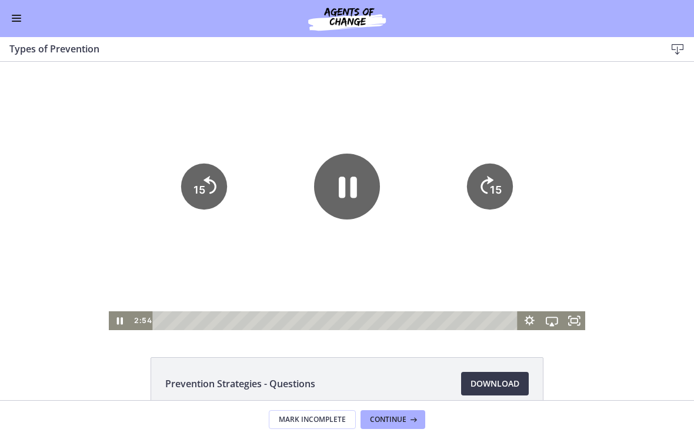
click at [332, 180] on icon "Pause" at bounding box center [347, 186] width 66 height 66
click at [398, 100] on div at bounding box center [347, 196] width 477 height 268
